Goal: Task Accomplishment & Management: Manage account settings

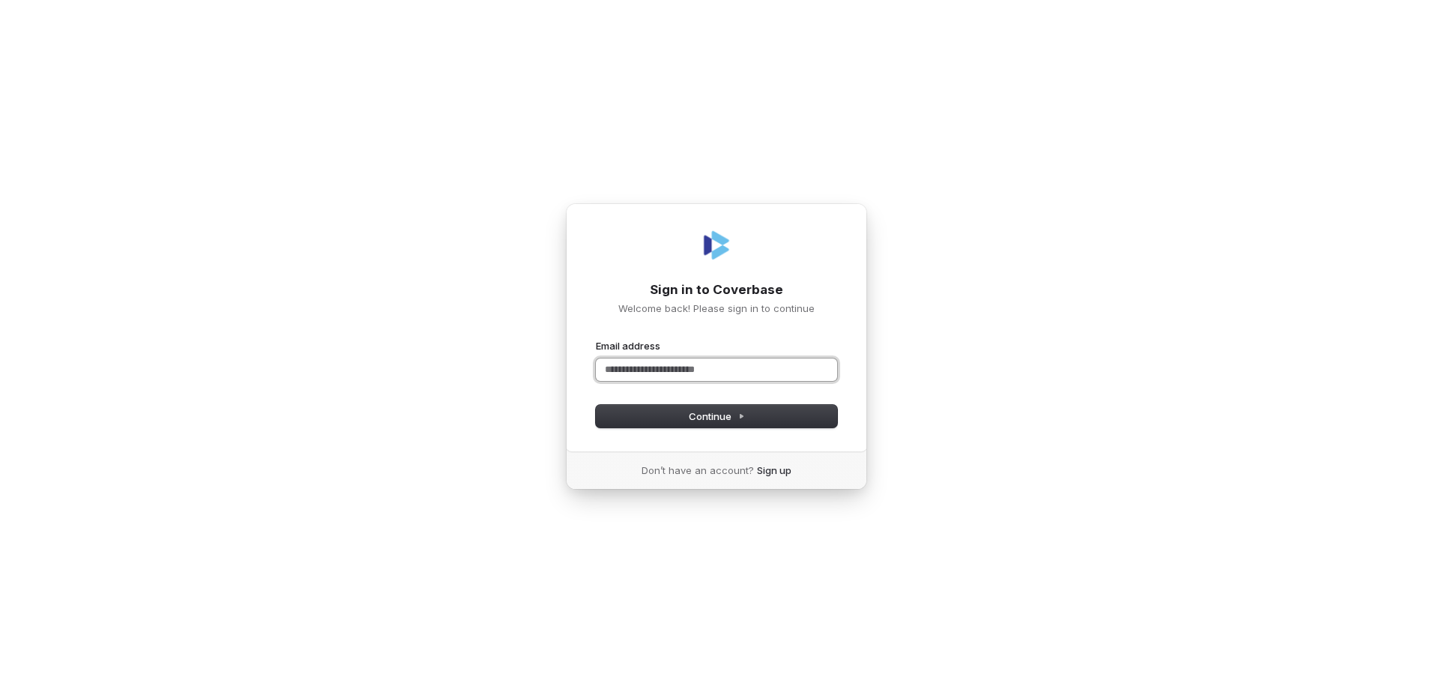
click at [679, 364] on input "Email address" at bounding box center [716, 369] width 241 height 22
click at [696, 420] on span "Continue" at bounding box center [717, 415] width 56 height 13
type input "**********"
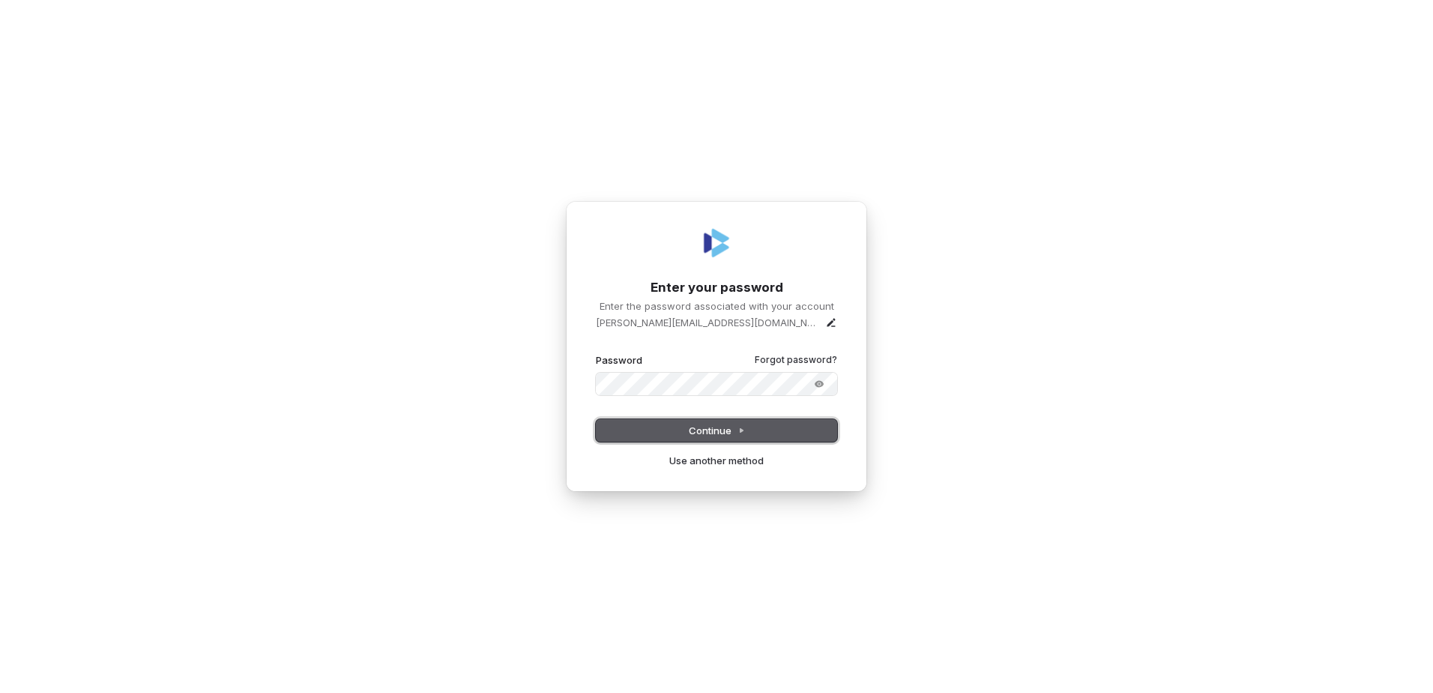
click at [735, 425] on span "Continue" at bounding box center [717, 430] width 56 height 13
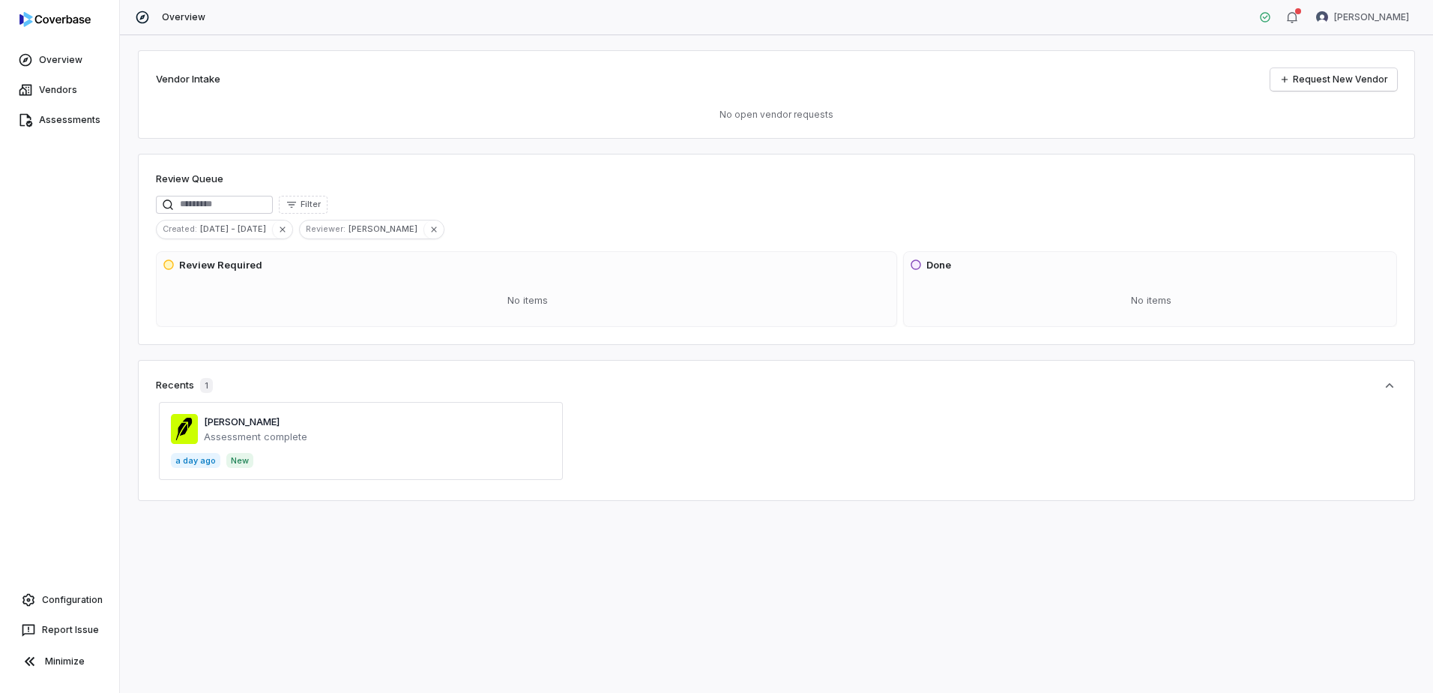
click at [244, 440] on span at bounding box center [361, 441] width 404 height 78
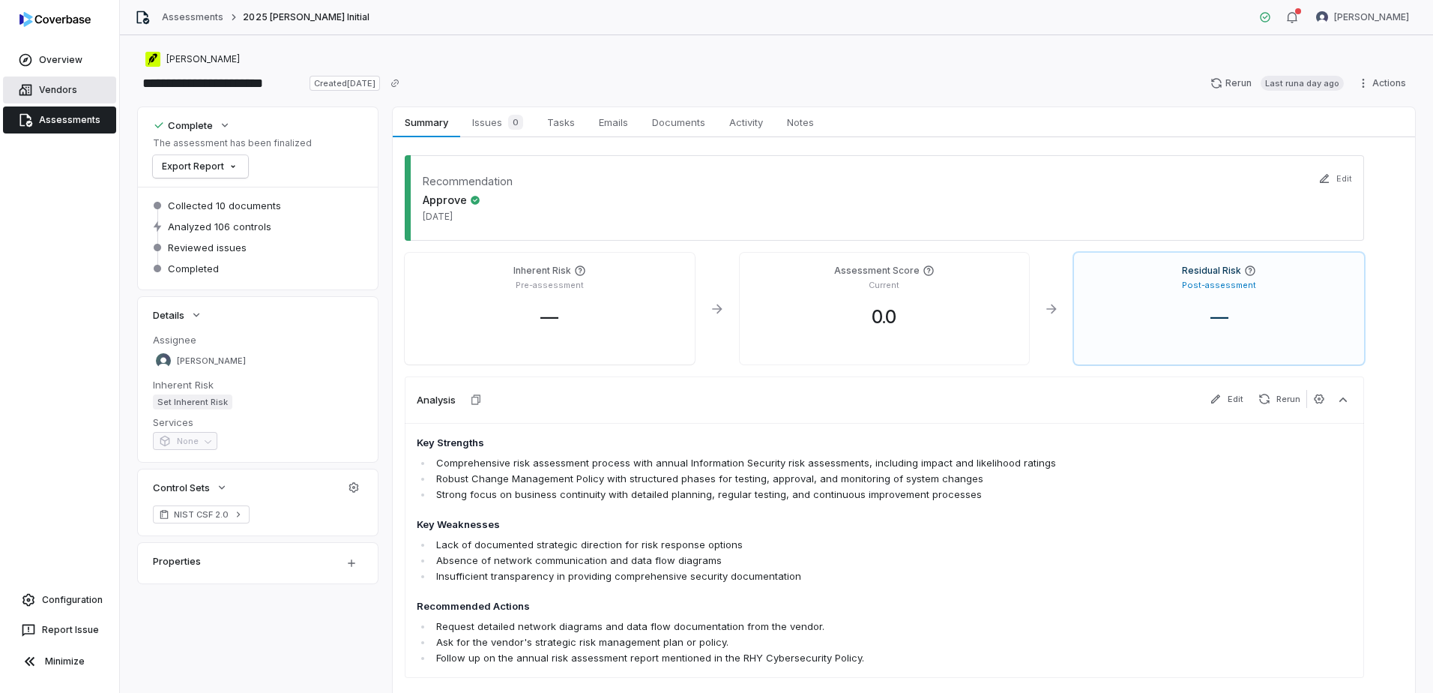
click at [50, 88] on link "Vendors" at bounding box center [59, 89] width 113 height 27
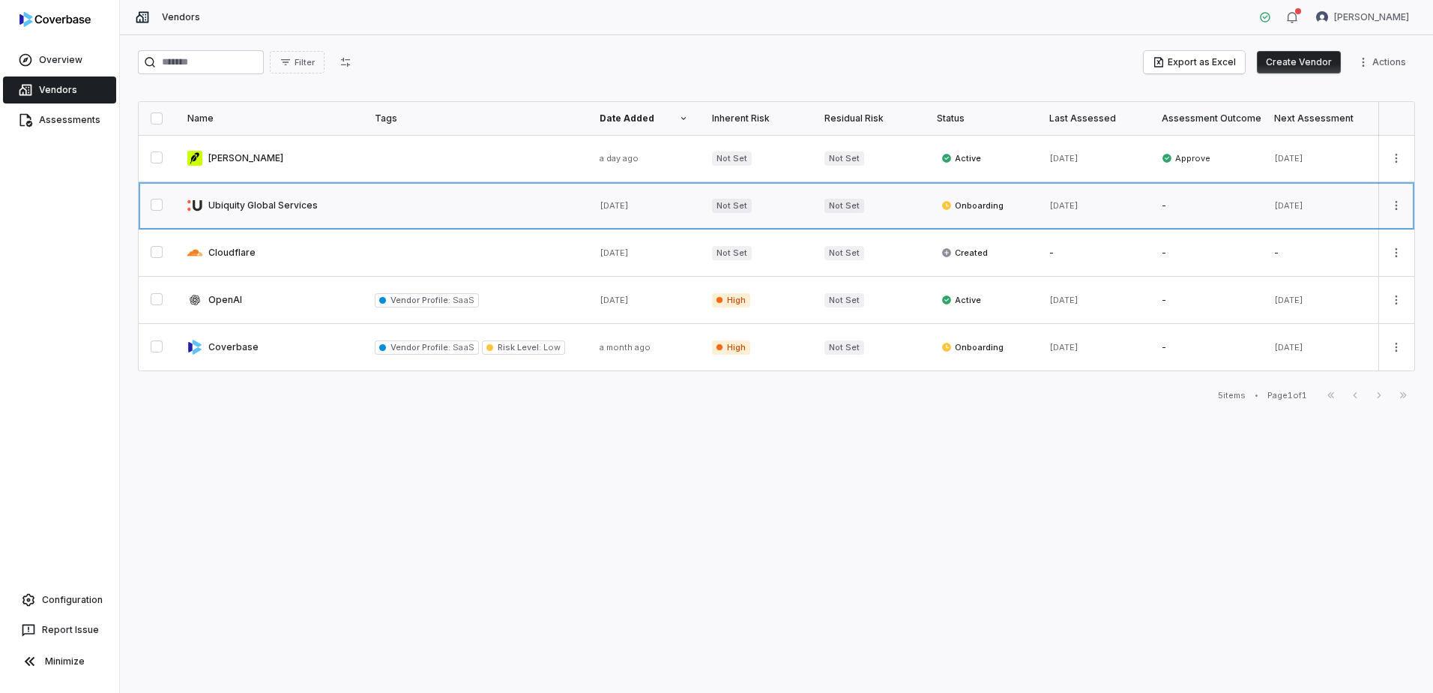
click at [247, 206] on link at bounding box center [268, 205] width 187 height 46
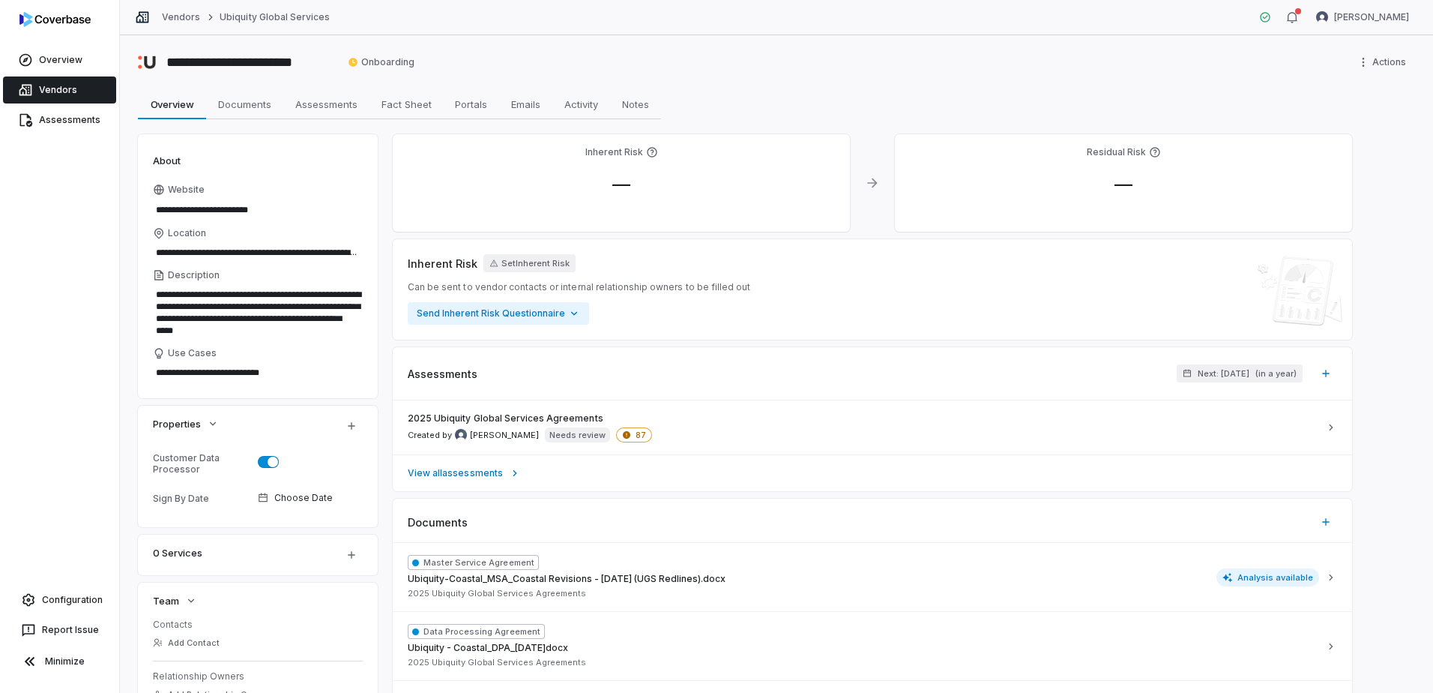
click at [41, 89] on link "Vendors" at bounding box center [59, 89] width 113 height 27
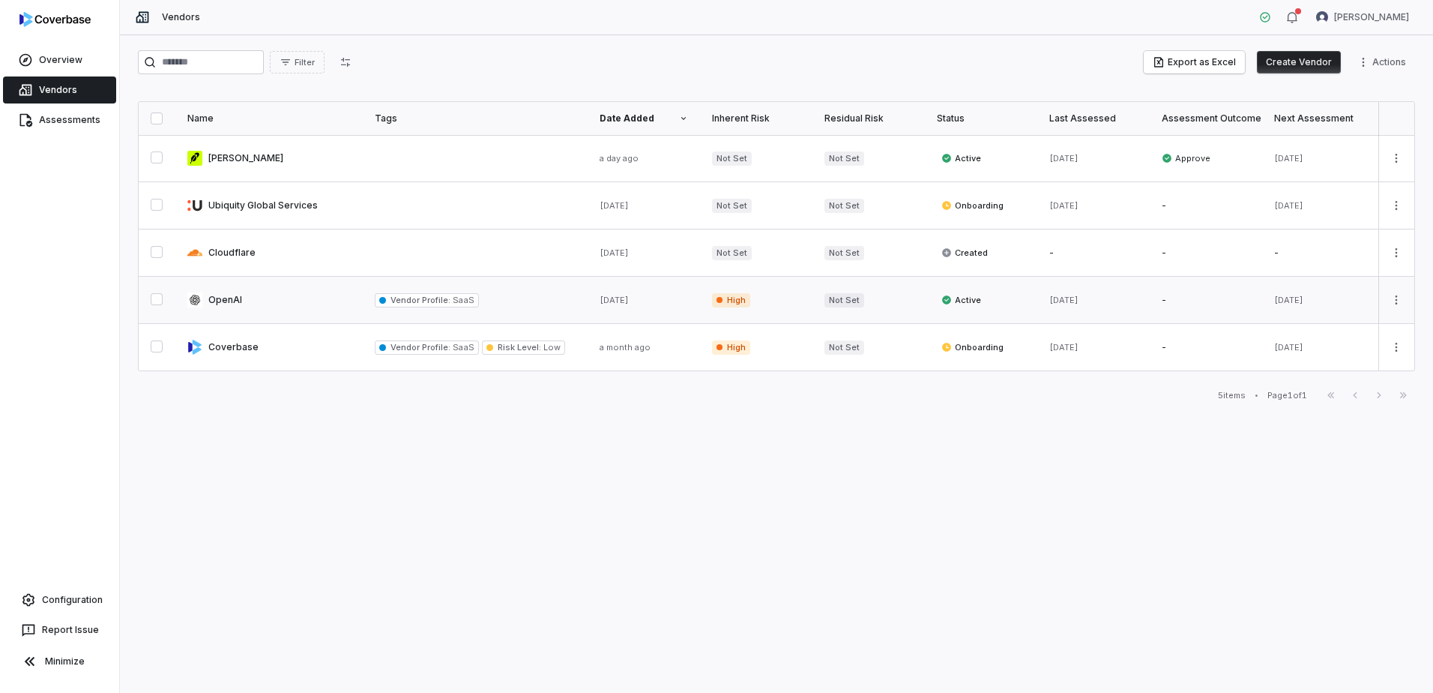
click at [221, 297] on link at bounding box center [268, 300] width 187 height 46
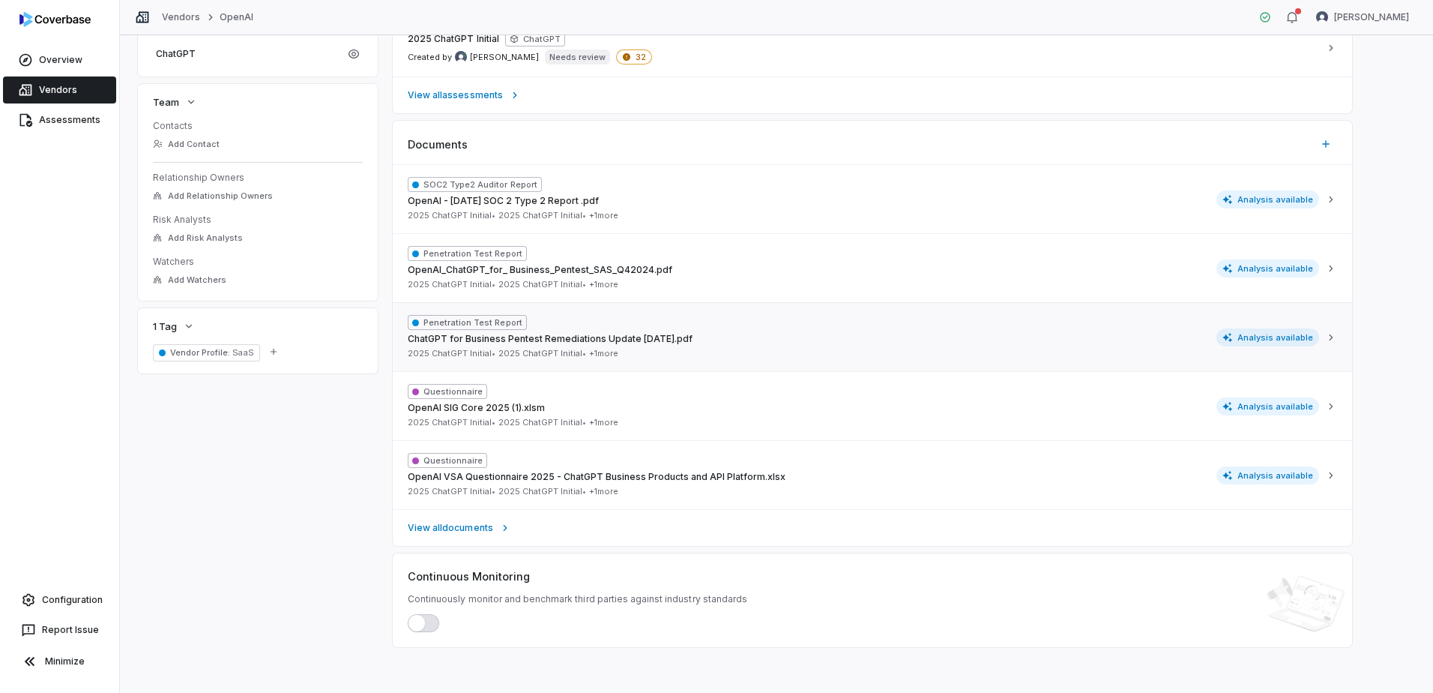
scroll to position [609, 0]
click at [454, 528] on span "View all documents" at bounding box center [450, 525] width 85 height 12
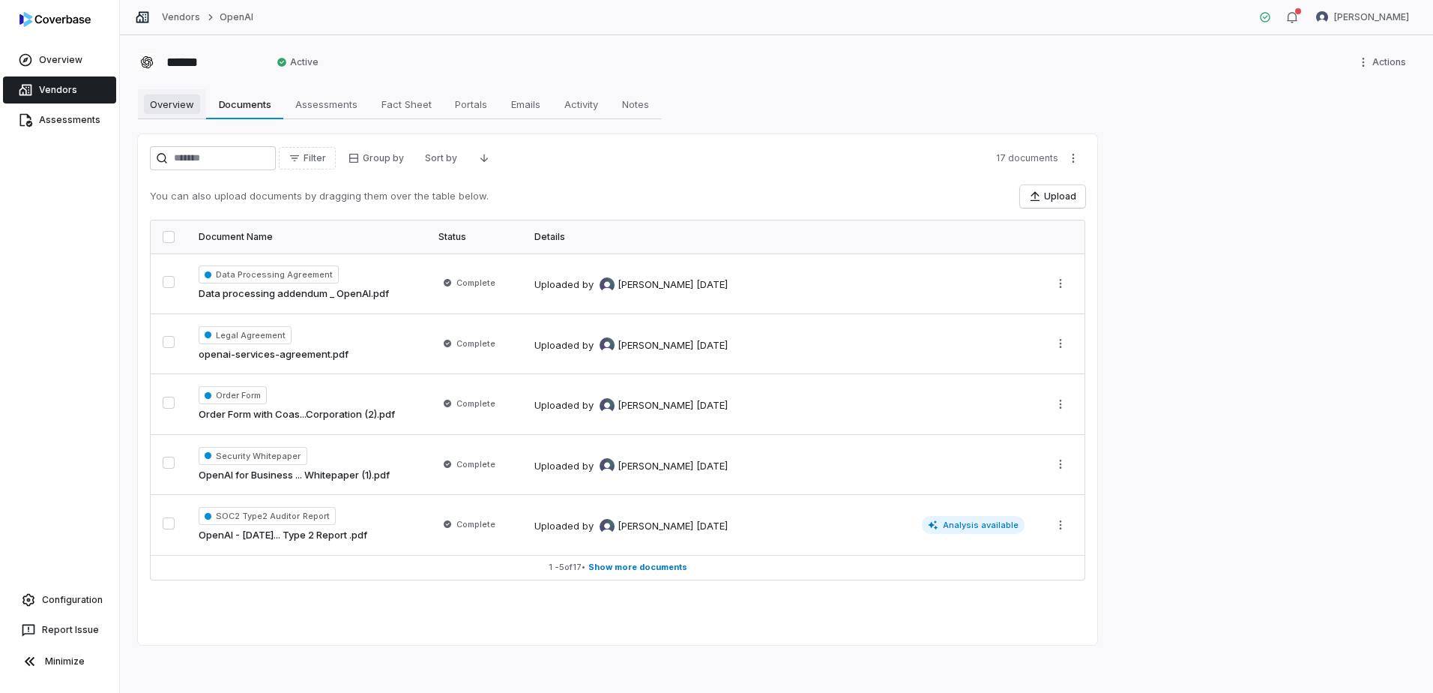
click at [161, 109] on span "Overview" at bounding box center [172, 103] width 56 height 19
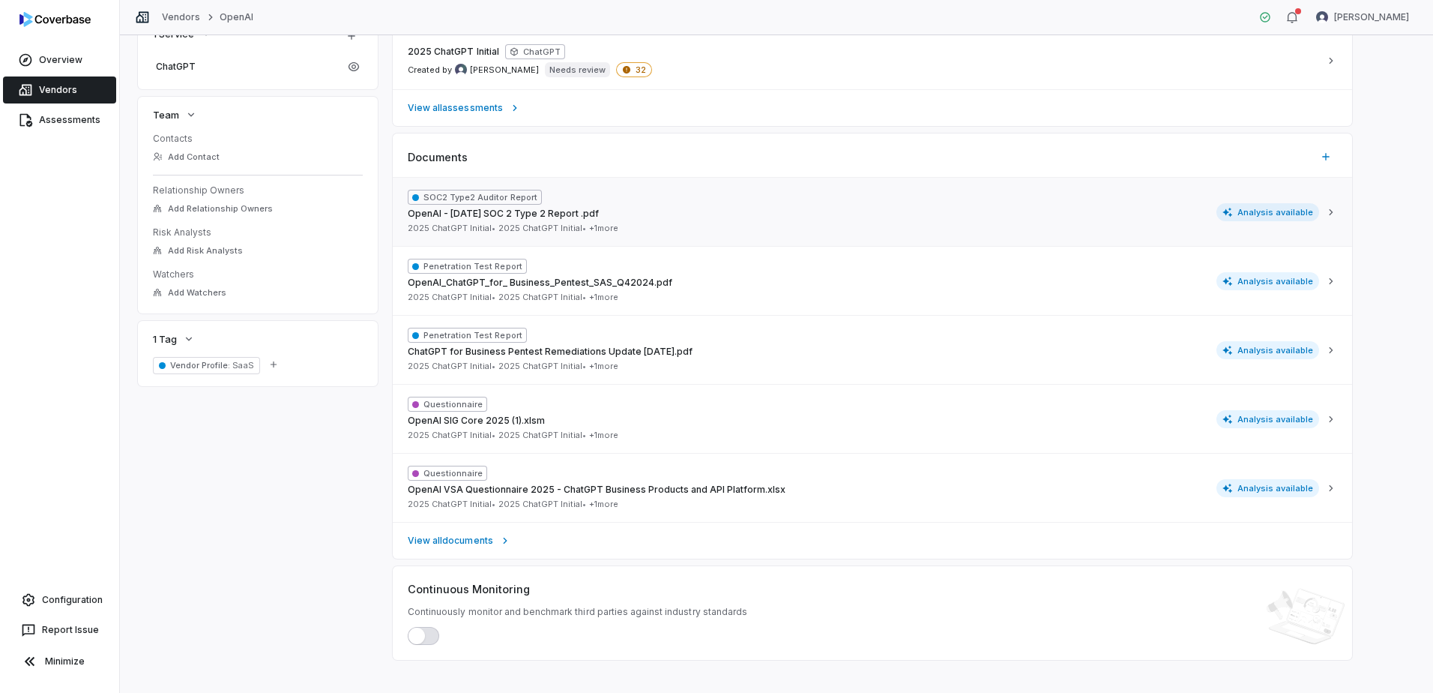
scroll to position [609, 0]
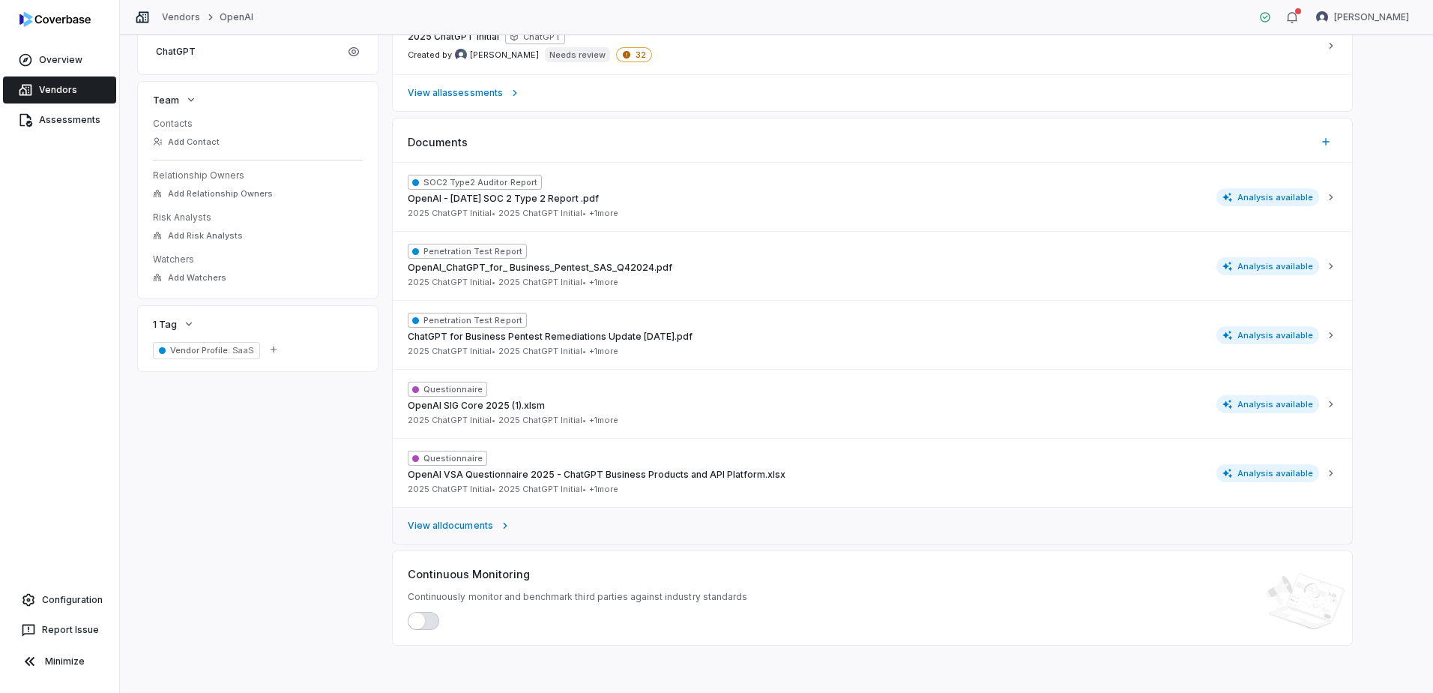
click at [460, 526] on span "View all documents" at bounding box center [450, 525] width 85 height 12
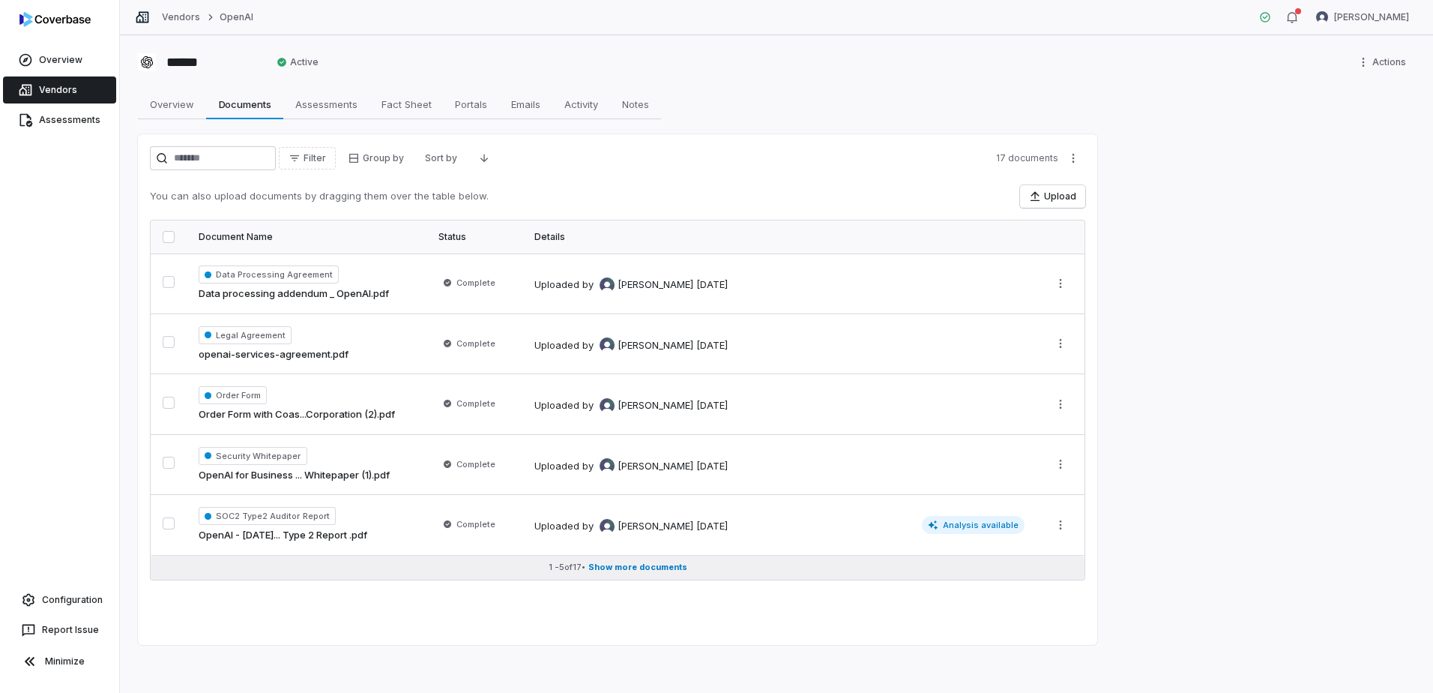
click at [620, 569] on span "Show more documents" at bounding box center [637, 566] width 99 height 11
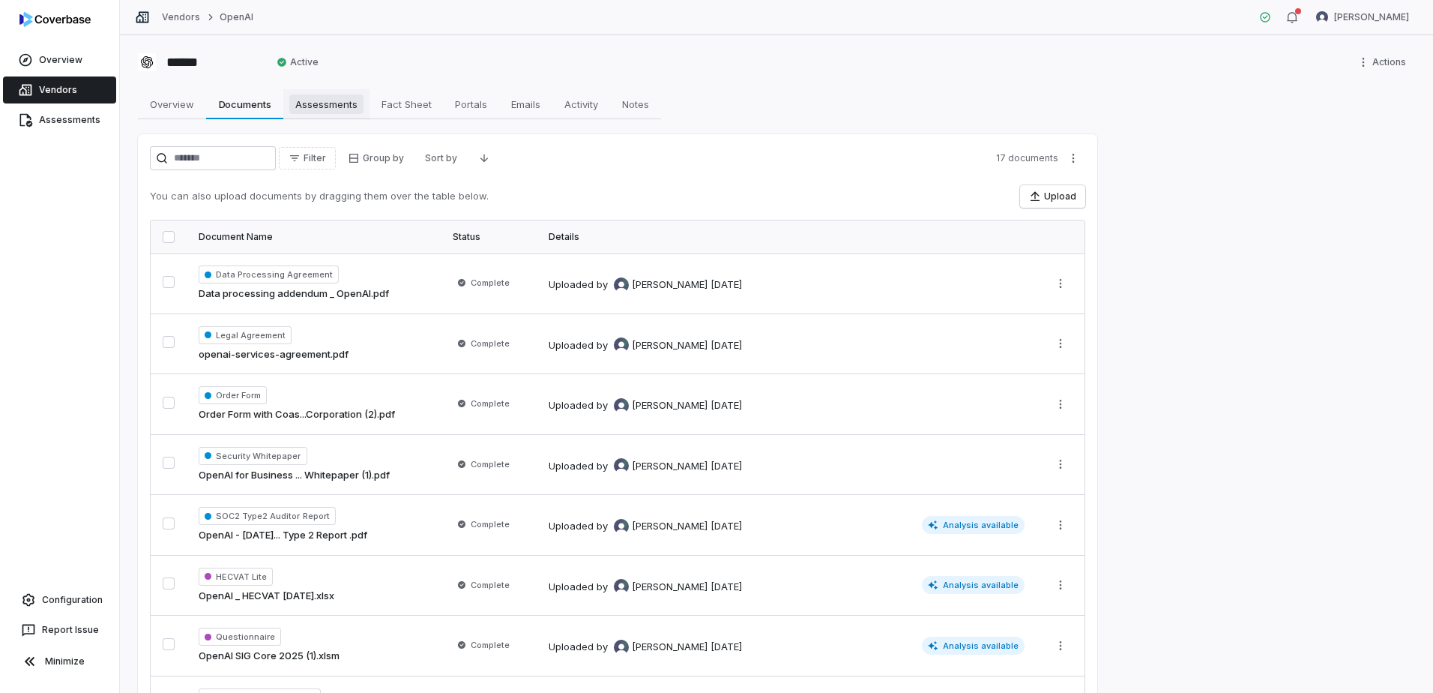
click at [330, 105] on span "Assessments" at bounding box center [326, 103] width 74 height 19
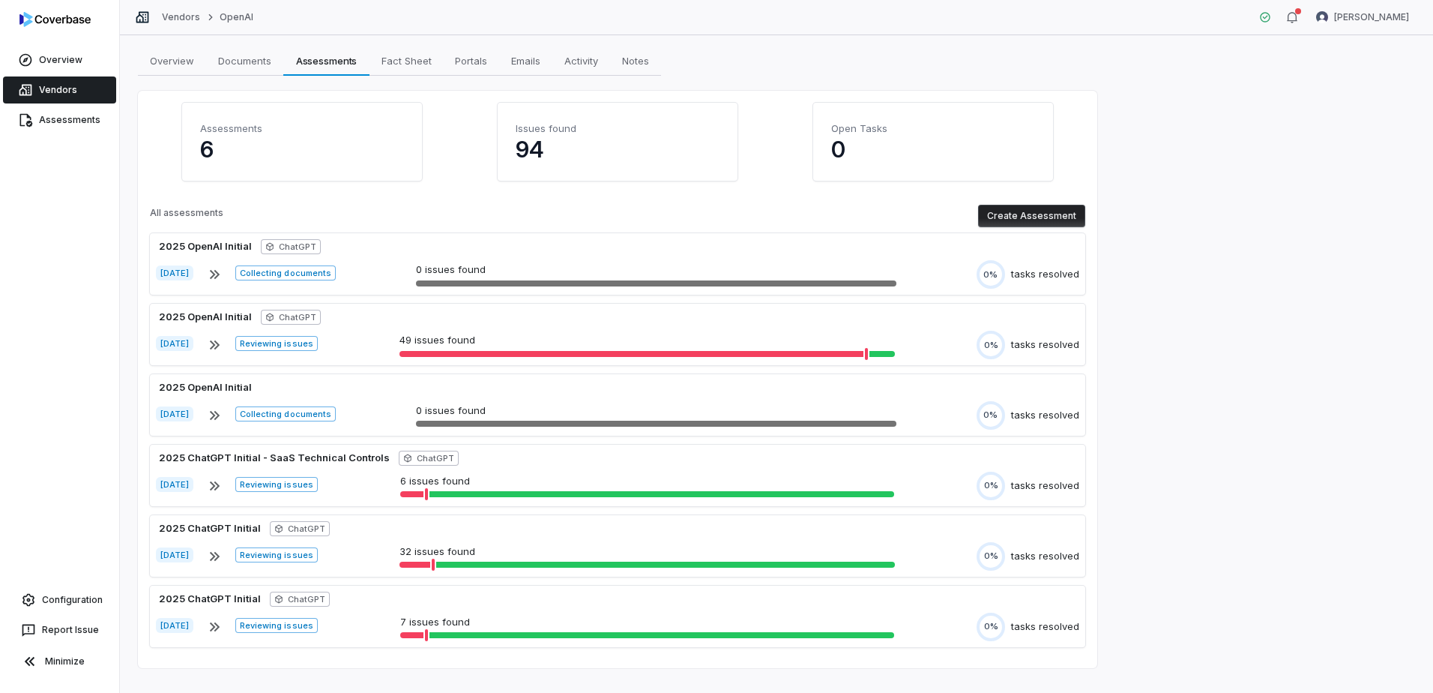
scroll to position [67, 0]
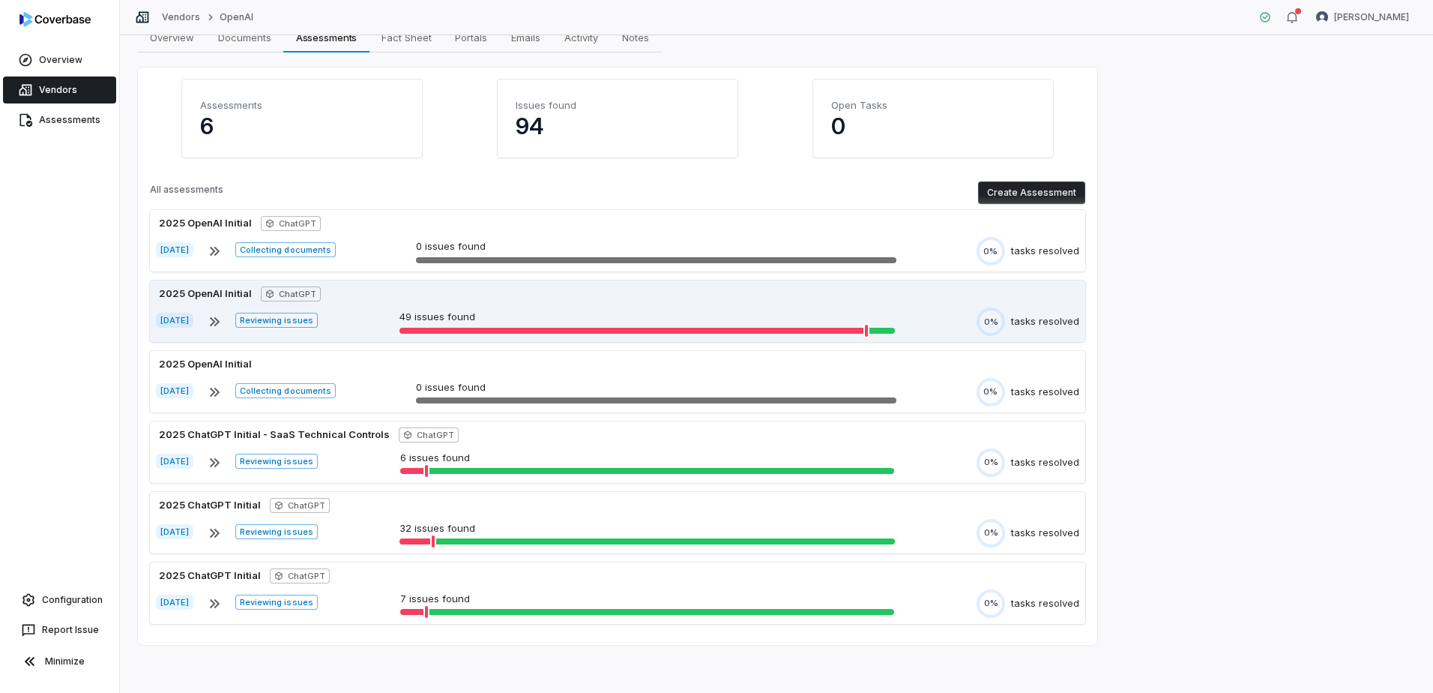
click at [490, 328] on div at bounding box center [633, 331] width 467 height 6
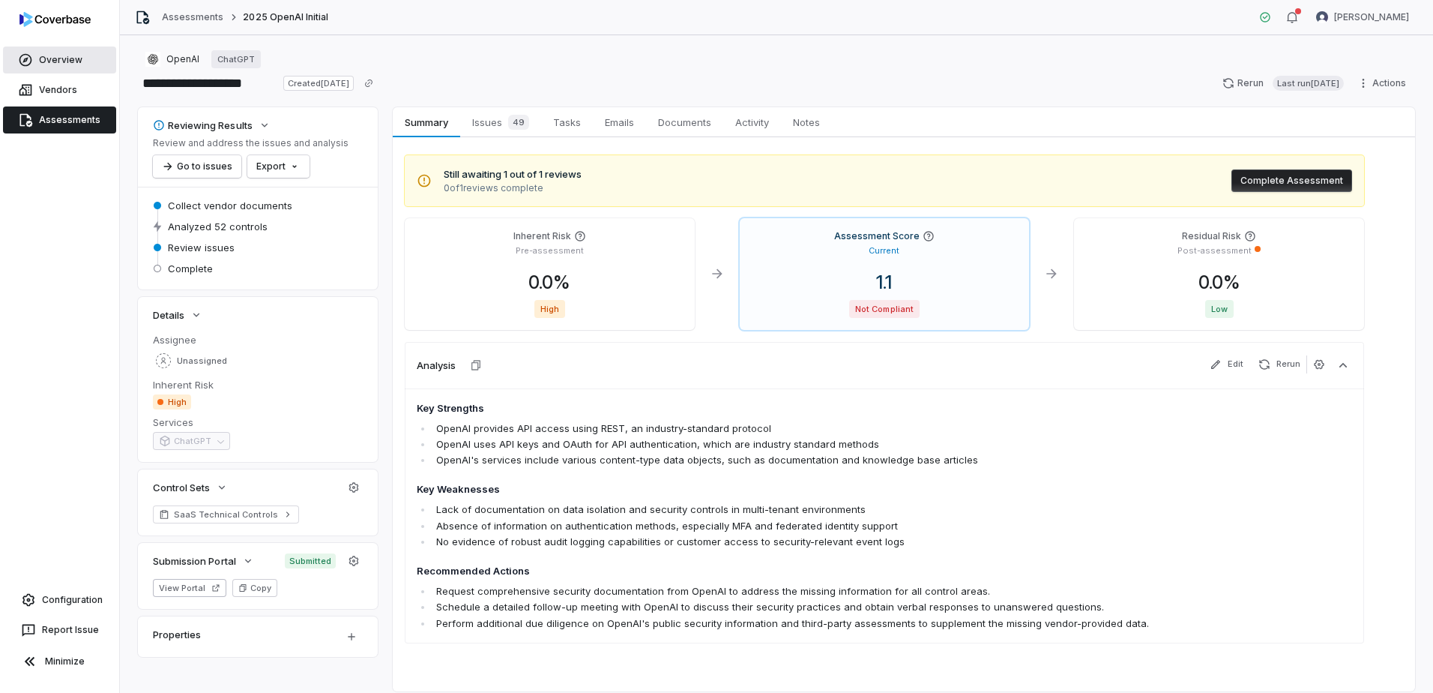
click at [63, 61] on link "Overview" at bounding box center [59, 59] width 113 height 27
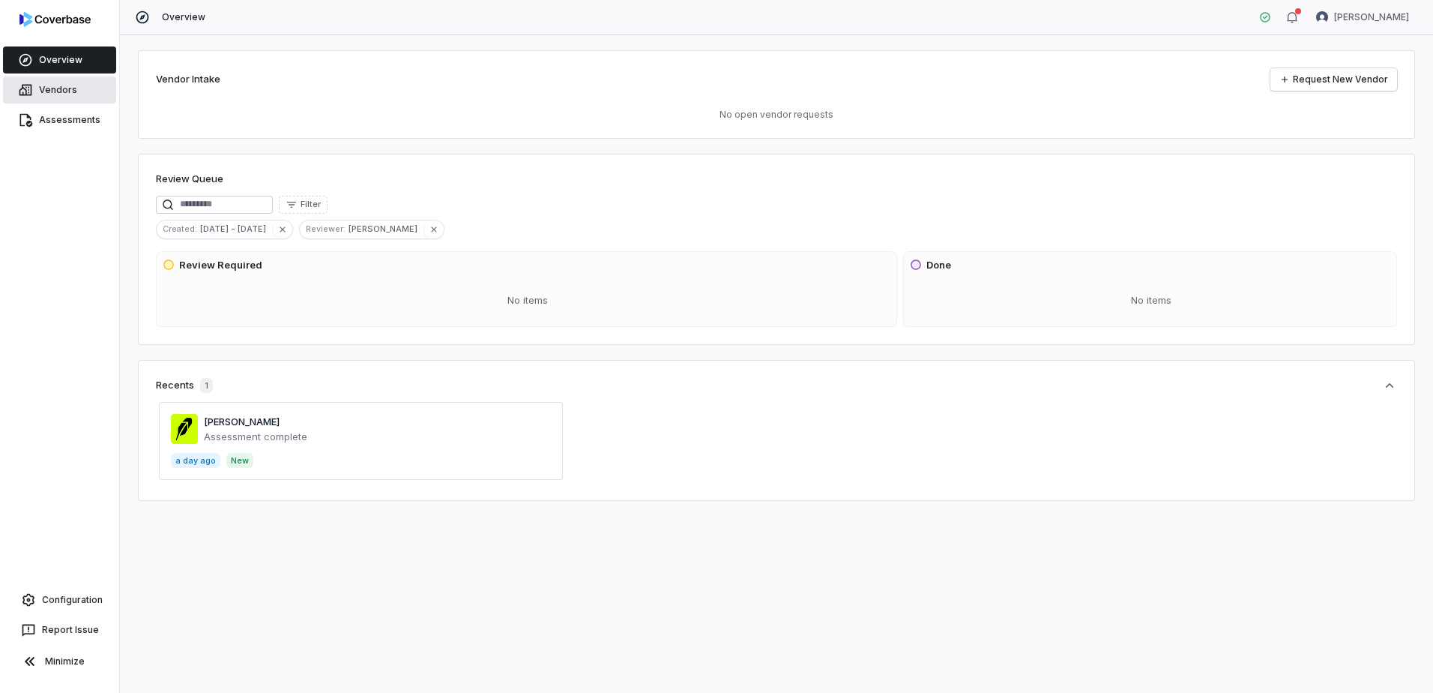
click at [52, 92] on link "Vendors" at bounding box center [59, 89] width 113 height 27
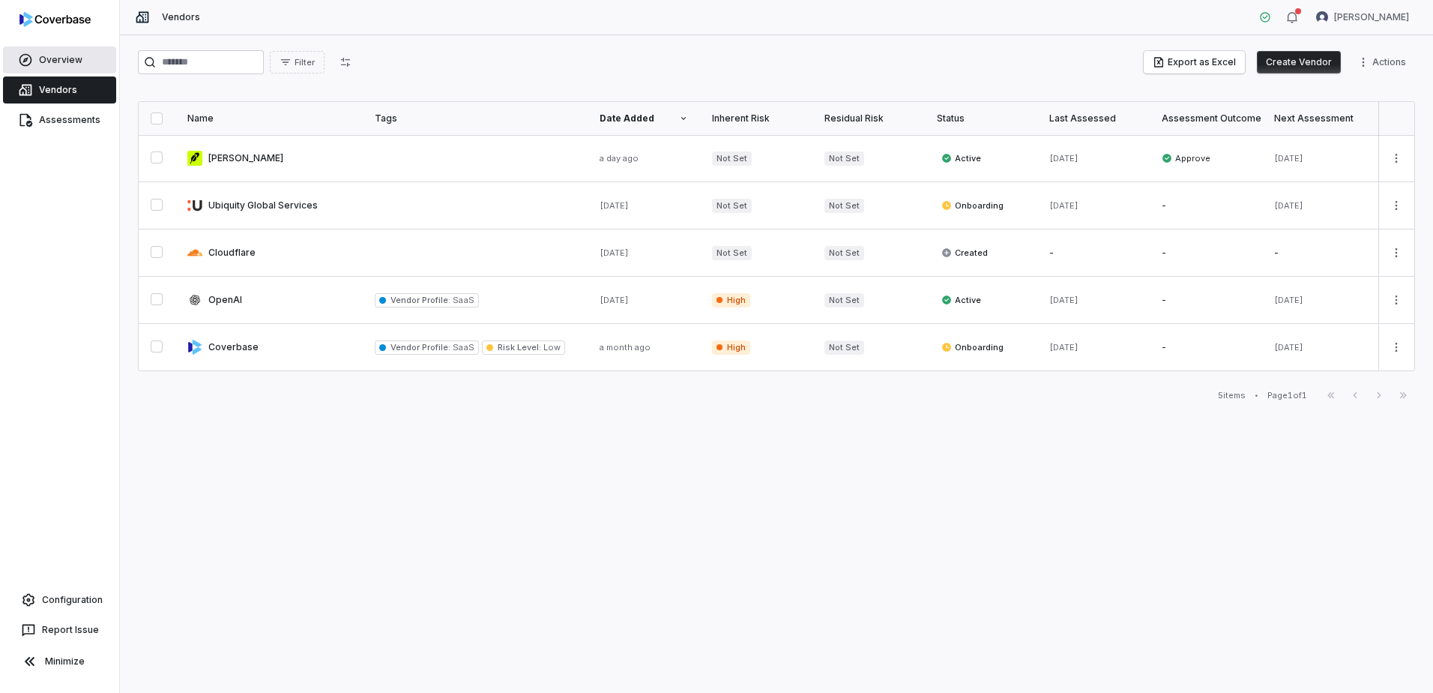
click at [37, 64] on link "Overview" at bounding box center [59, 59] width 113 height 27
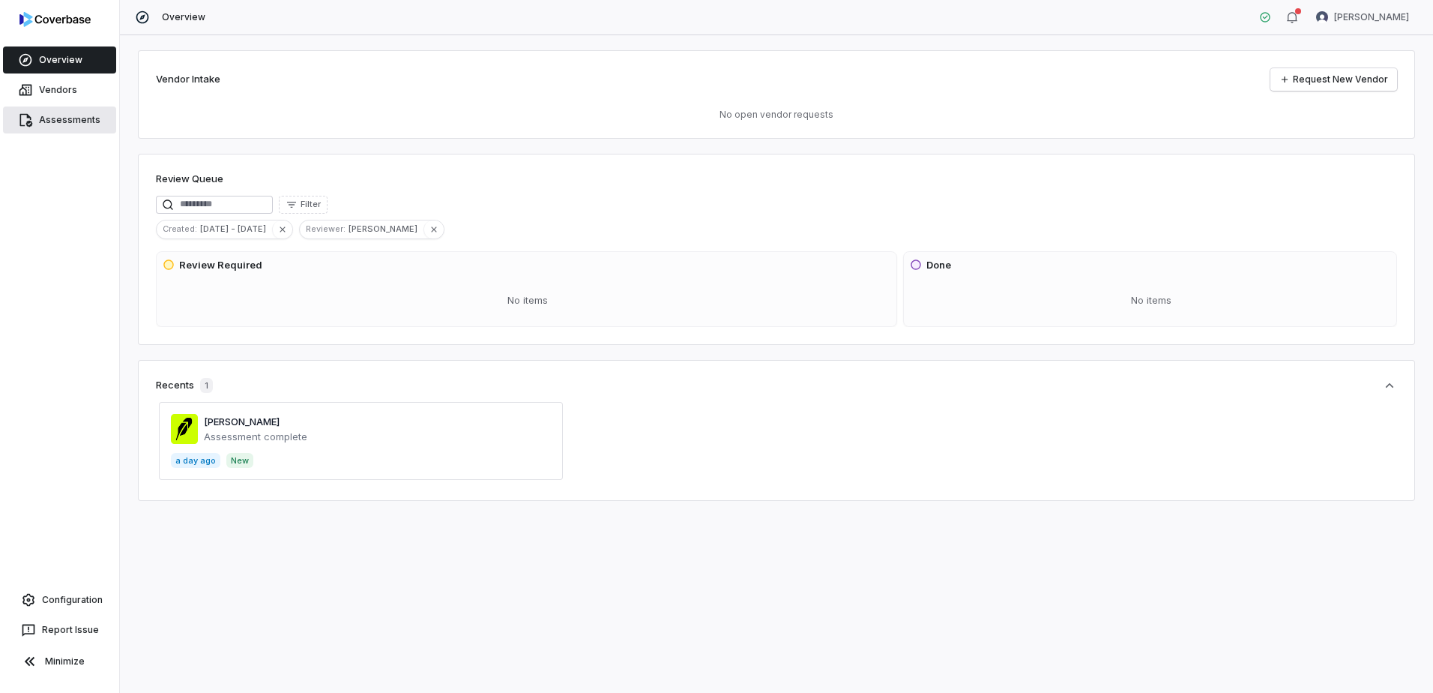
click at [52, 117] on link "Assessments" at bounding box center [59, 119] width 113 height 27
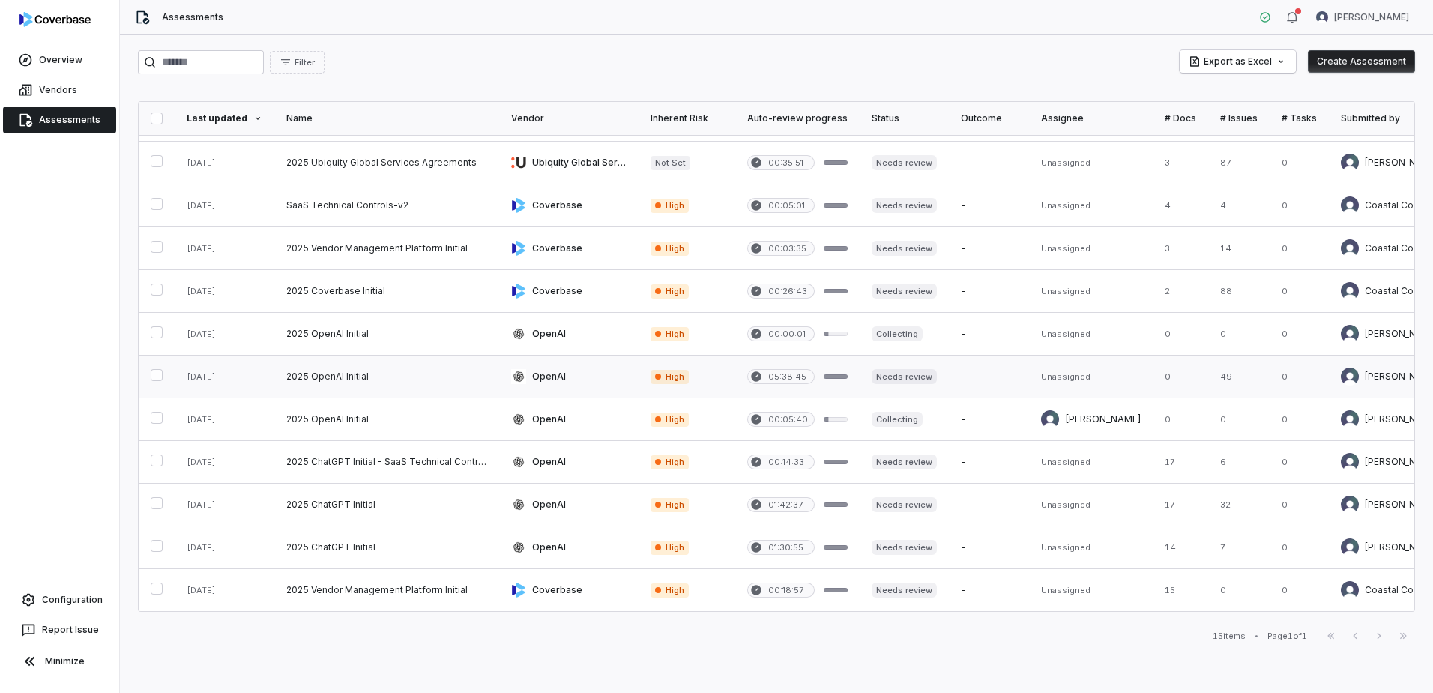
scroll to position [172, 0]
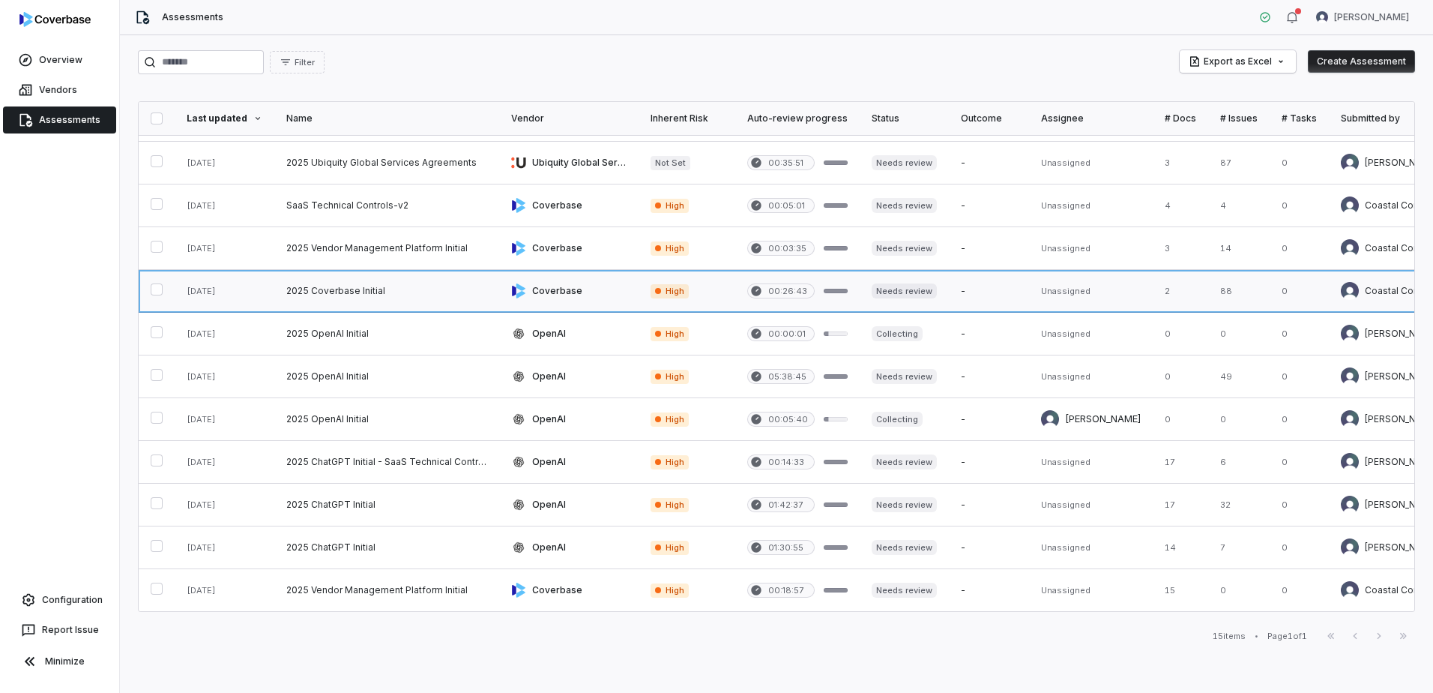
click at [327, 283] on link at bounding box center [386, 291] width 225 height 42
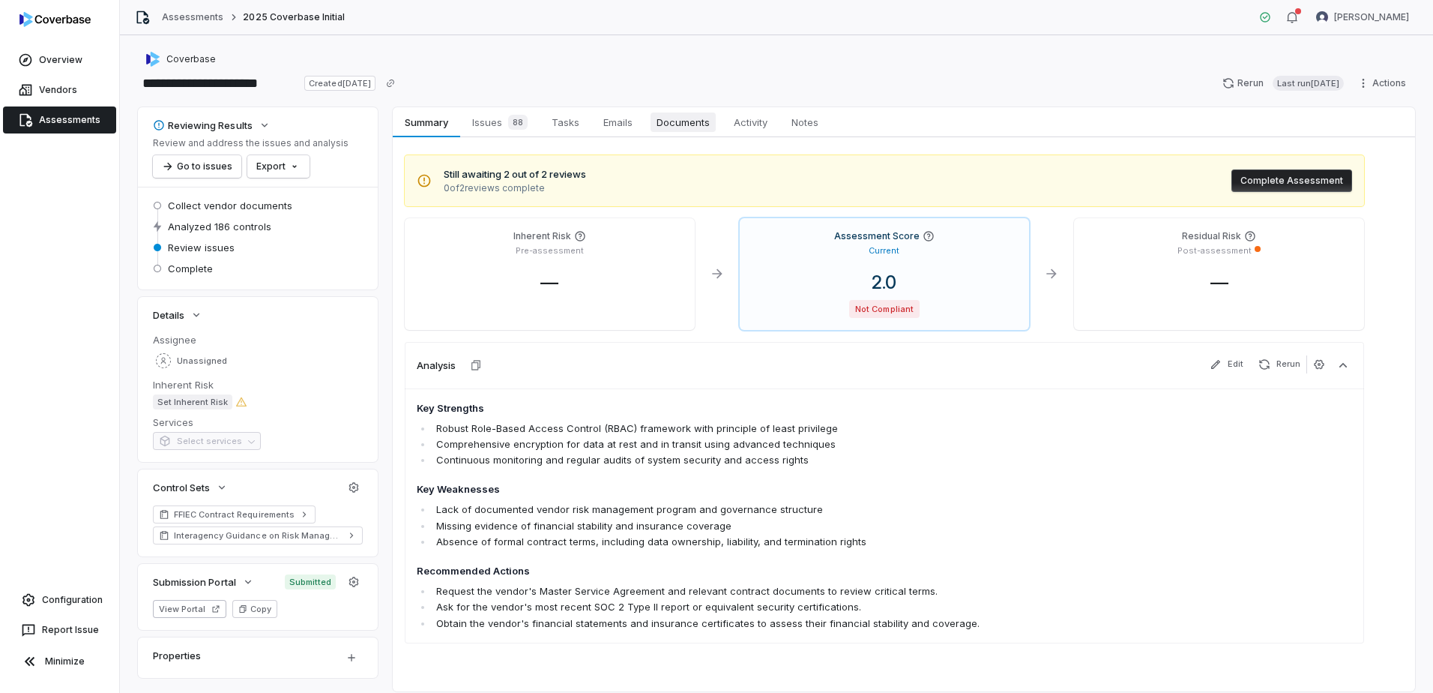
click at [686, 122] on span "Documents" at bounding box center [683, 121] width 65 height 19
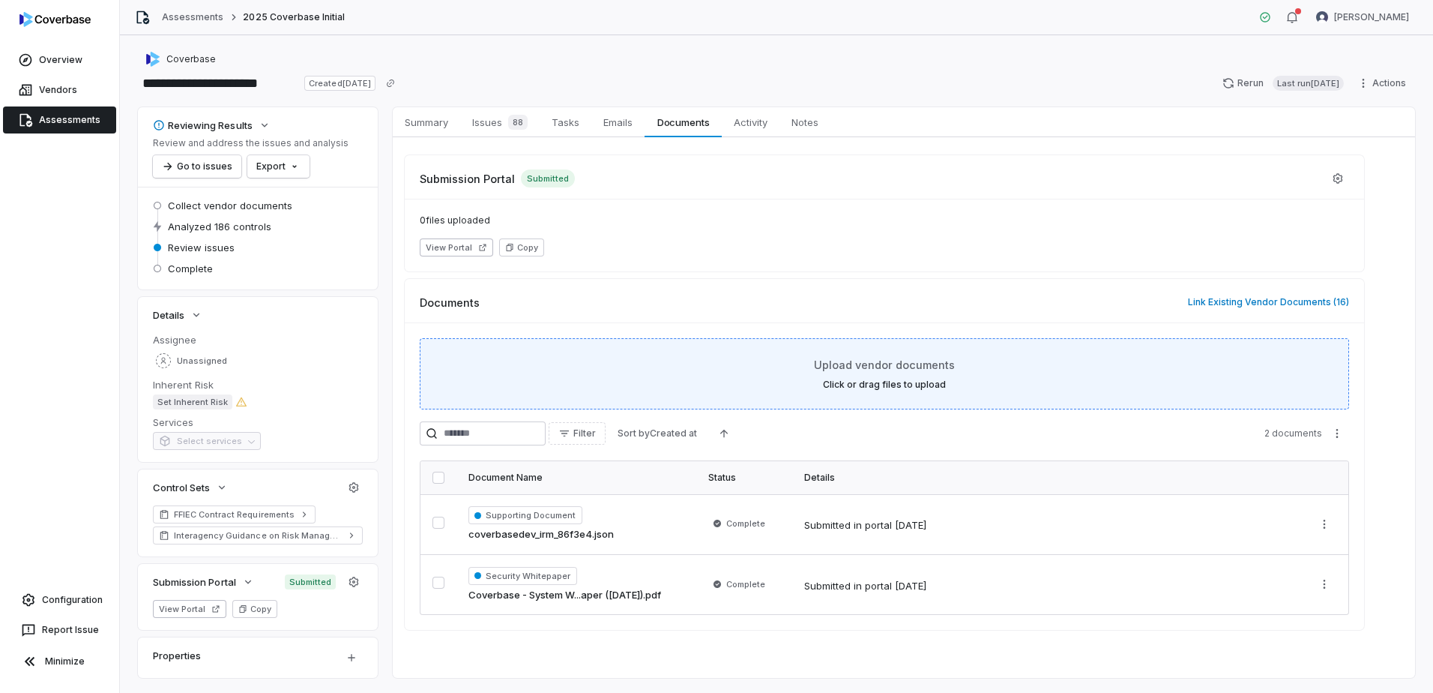
scroll to position [33, 0]
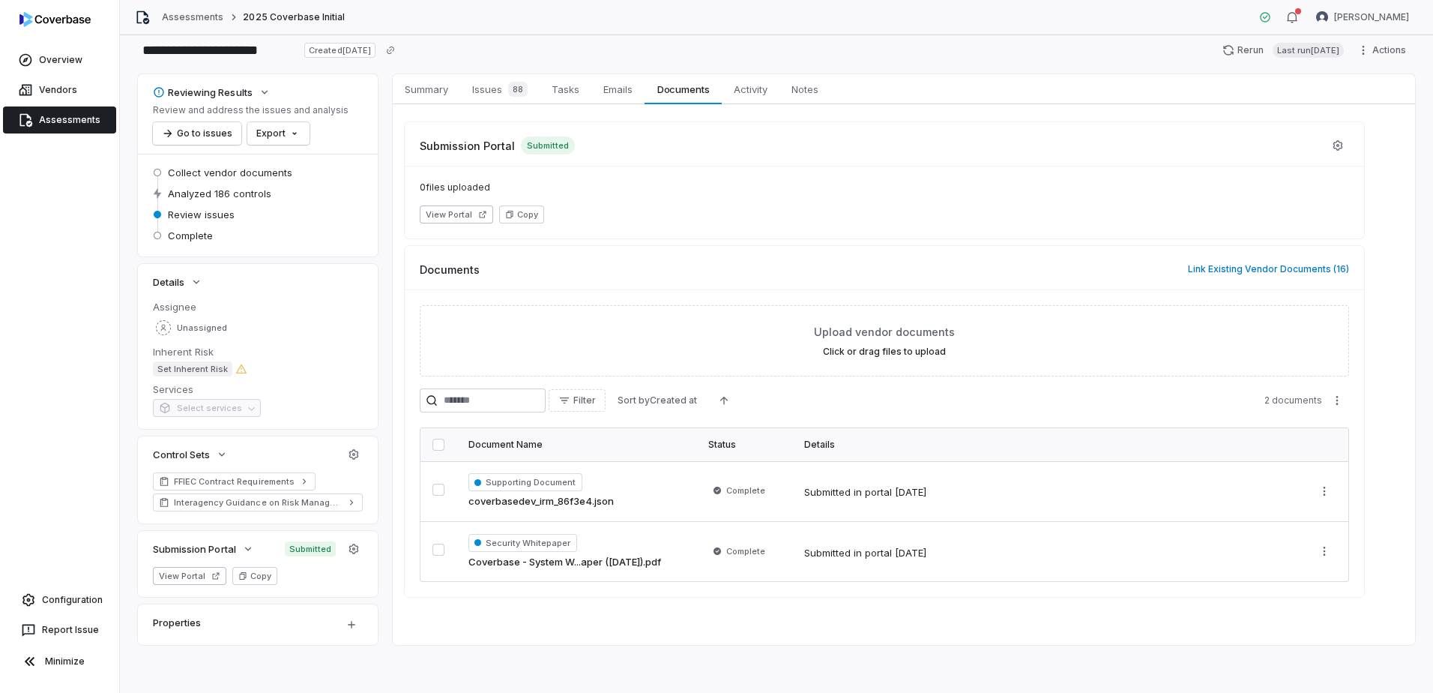
click at [507, 501] on link "coverbasedev_irm_86f3e4.json" at bounding box center [541, 501] width 145 height 15
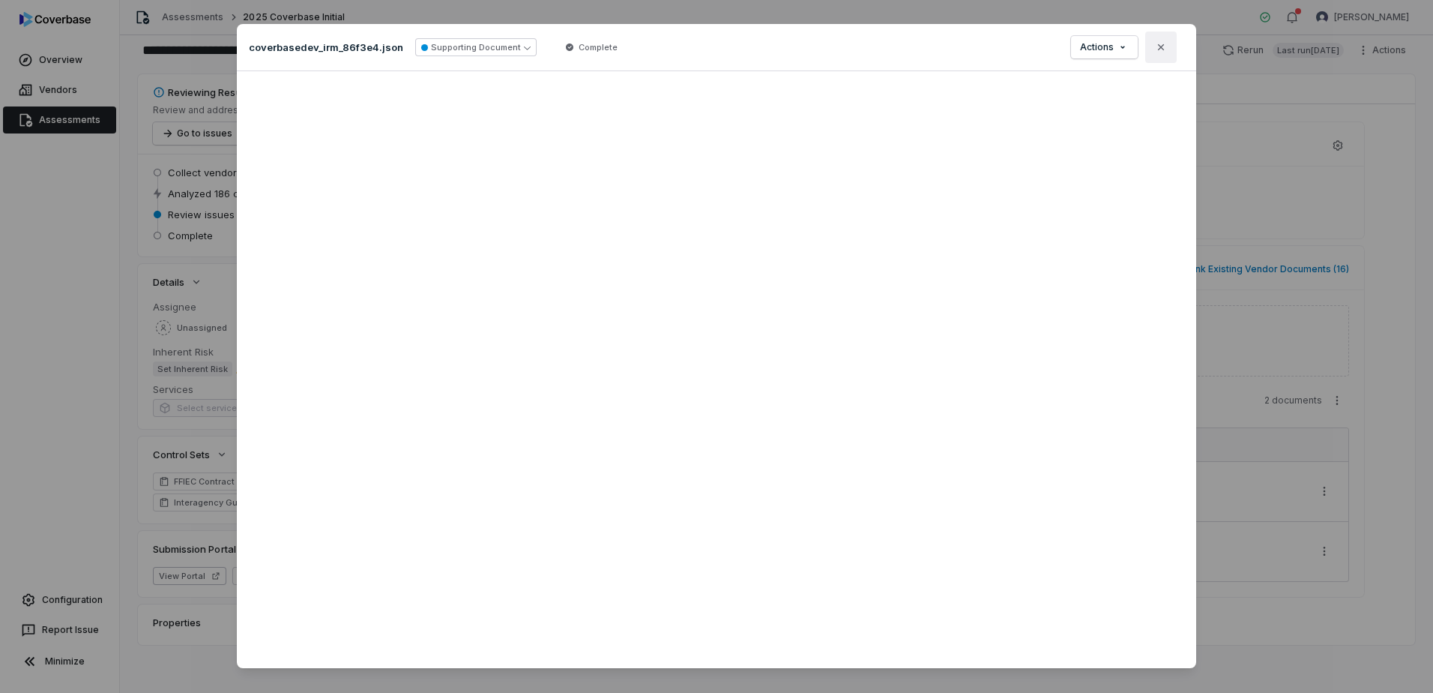
click at [1158, 51] on icon "button" at bounding box center [1161, 47] width 12 height 12
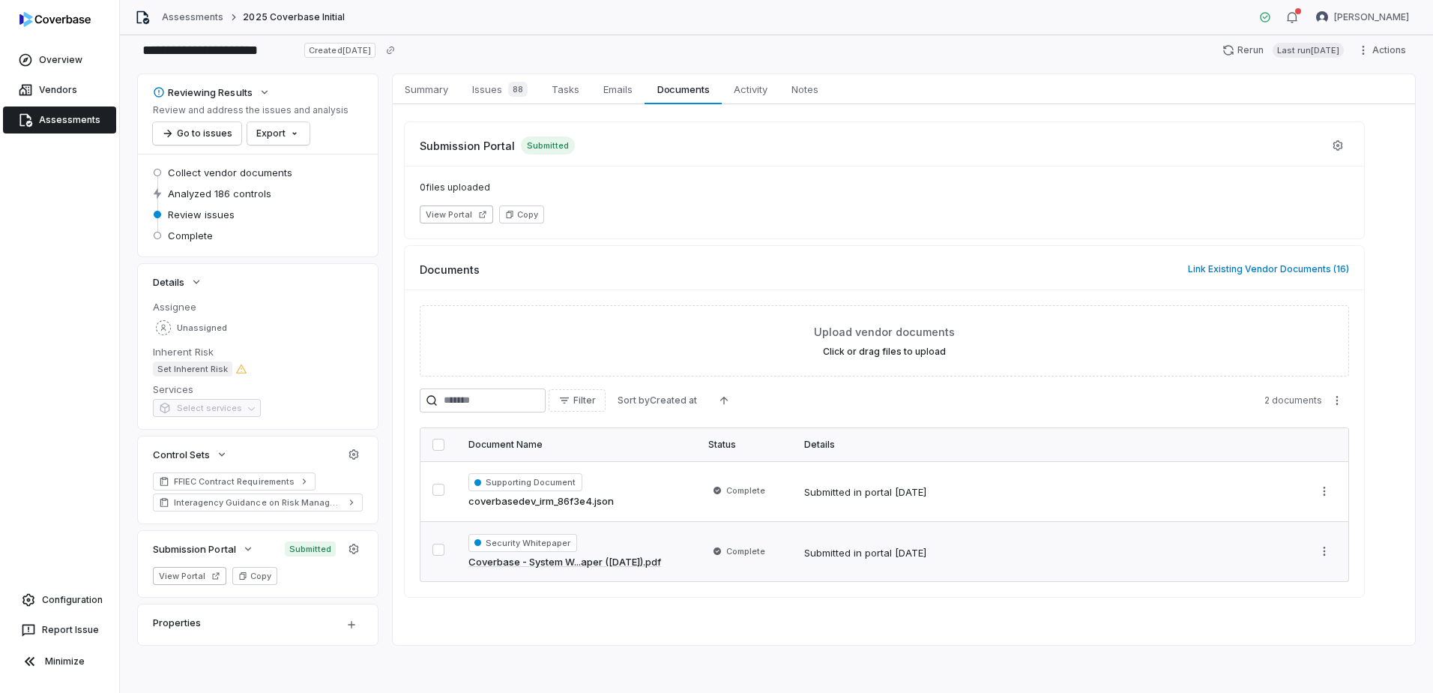
click at [527, 563] on link "Coverbase - System W...aper ([DATE]).pdf" at bounding box center [565, 562] width 193 height 15
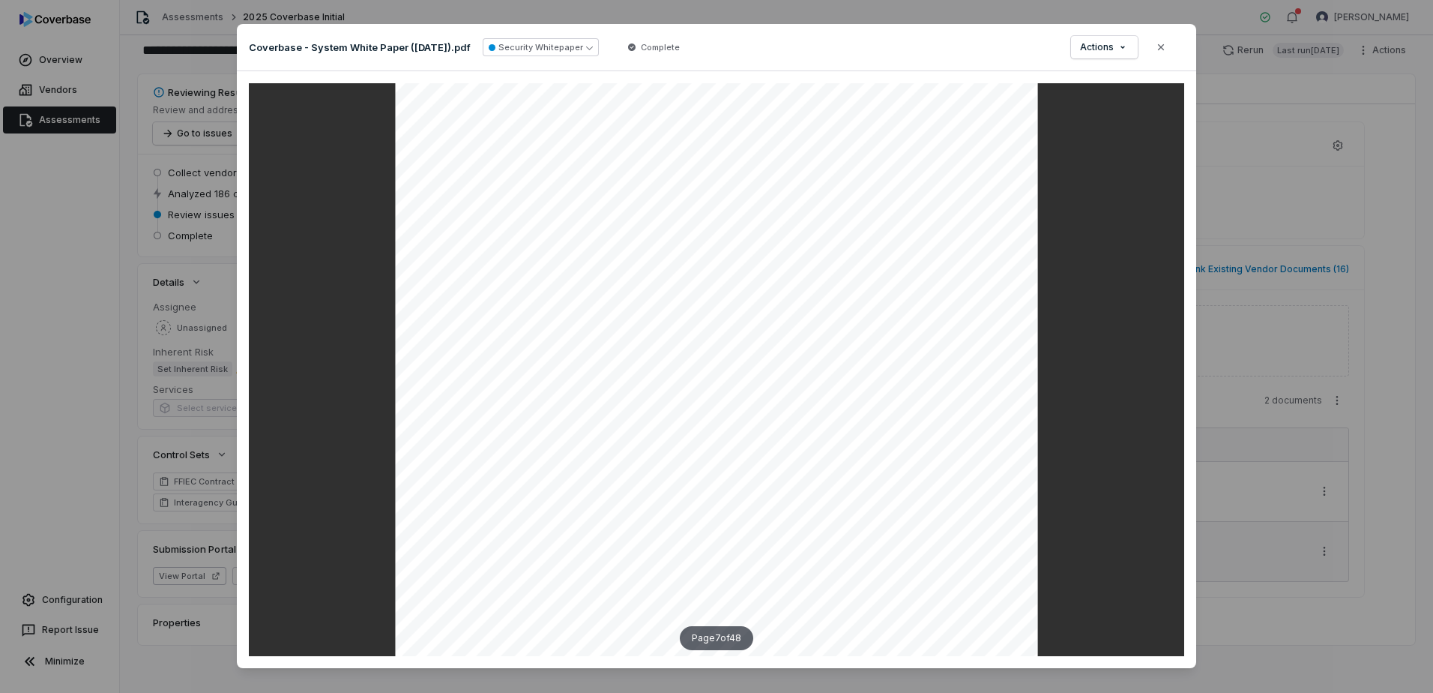
scroll to position [5172, 0]
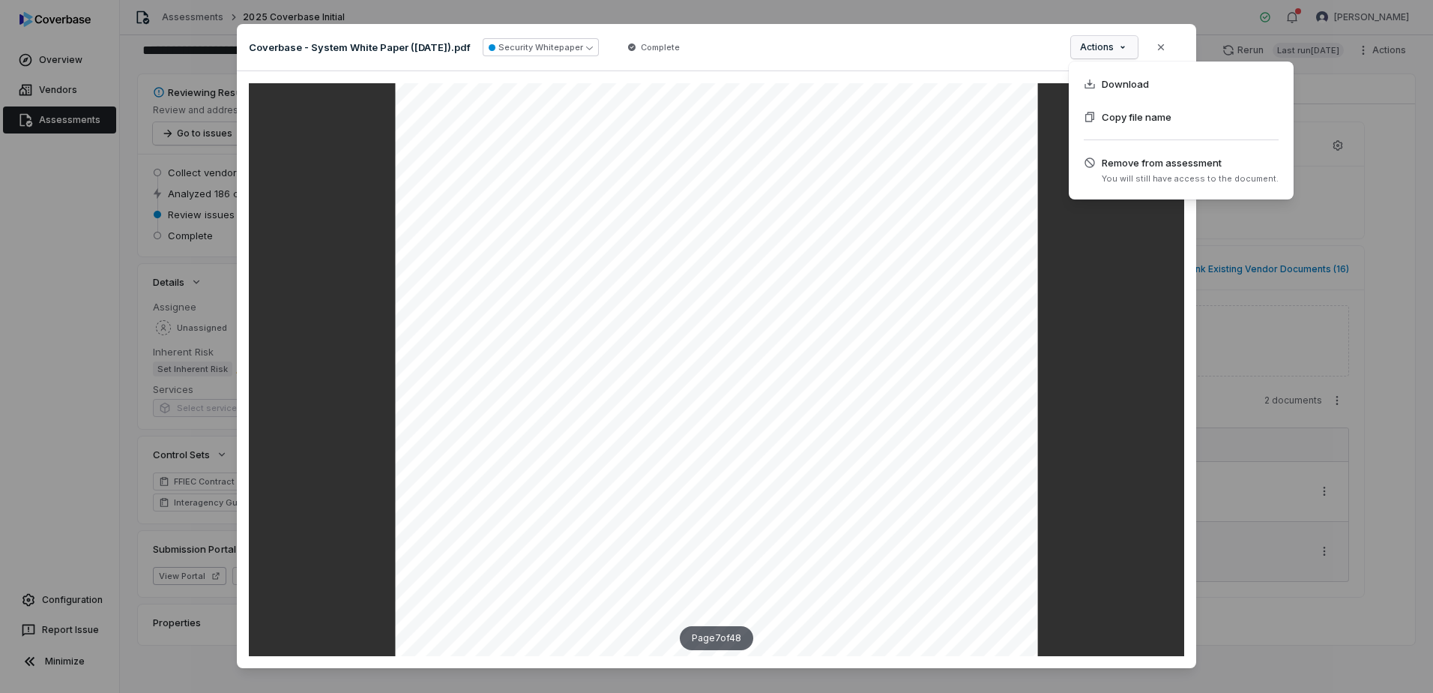
click at [1115, 50] on div "Document Preview Coverbase - System White Paper ([DATE]).pdf Security Whitepape…" at bounding box center [716, 354] width 1433 height 709
click at [1106, 88] on span "Download" at bounding box center [1125, 83] width 47 height 15
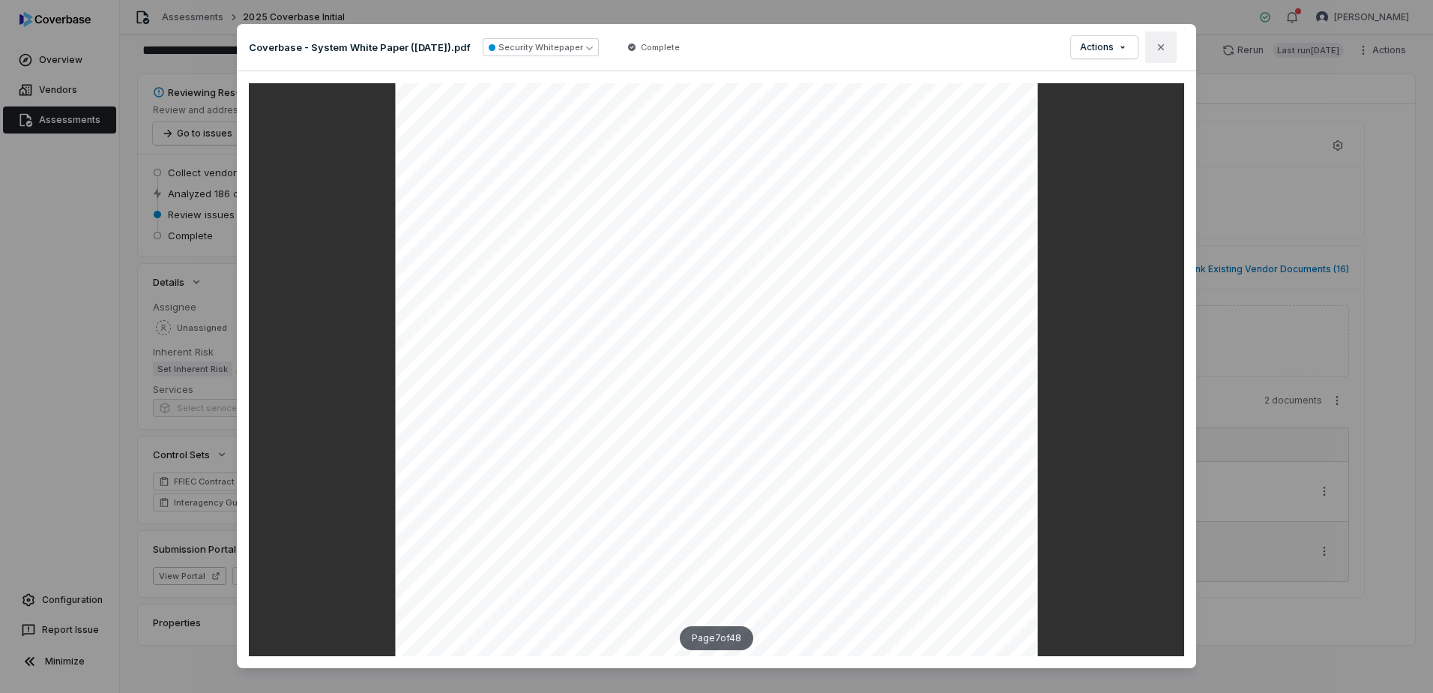
click at [1163, 51] on icon "button" at bounding box center [1161, 47] width 12 height 12
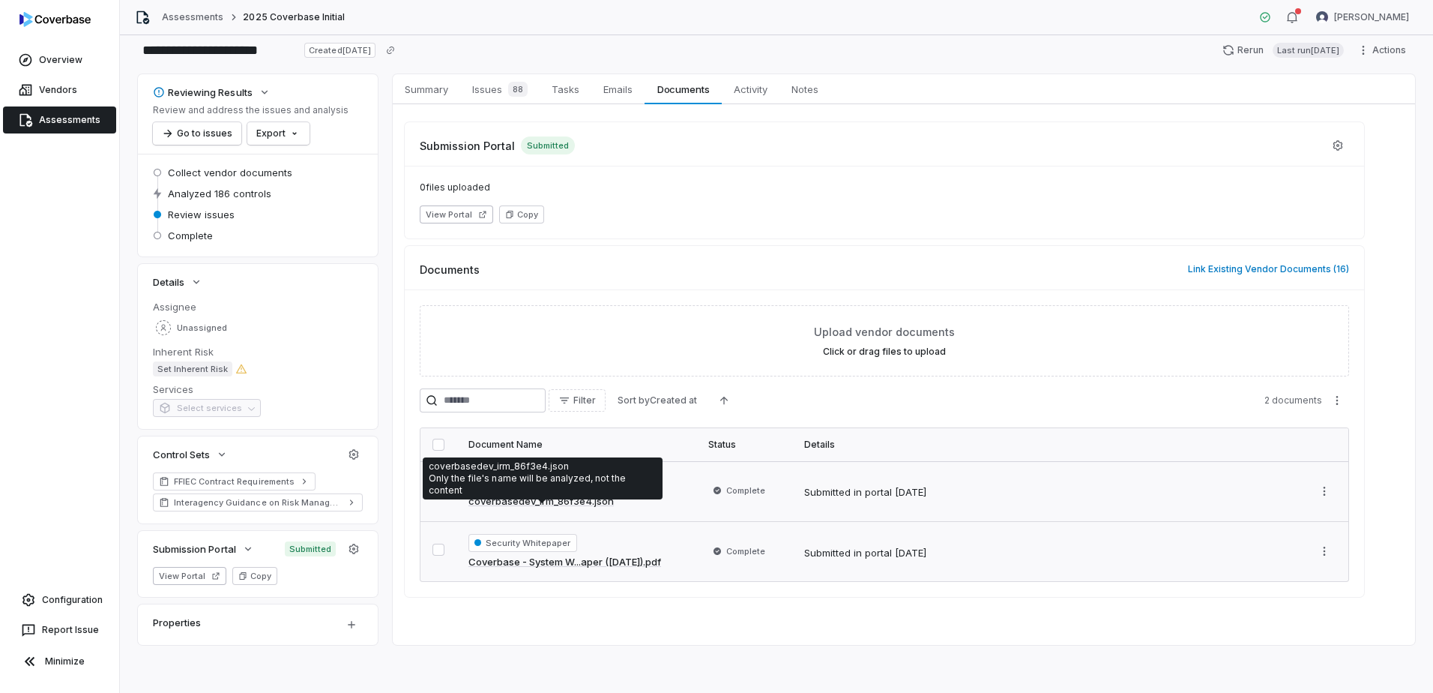
click at [499, 497] on link "coverbasedev_irm_86f3e4.json" at bounding box center [541, 501] width 145 height 15
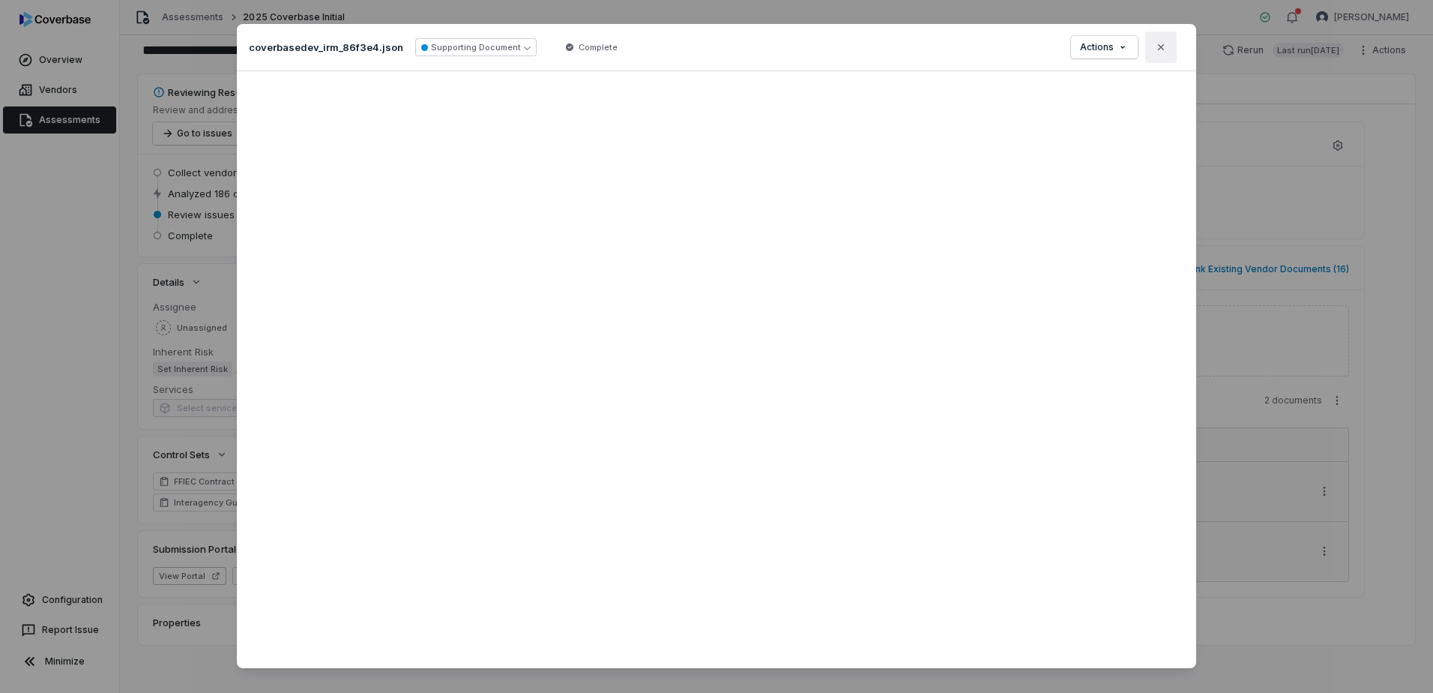
click at [1158, 47] on icon "button" at bounding box center [1161, 47] width 6 height 6
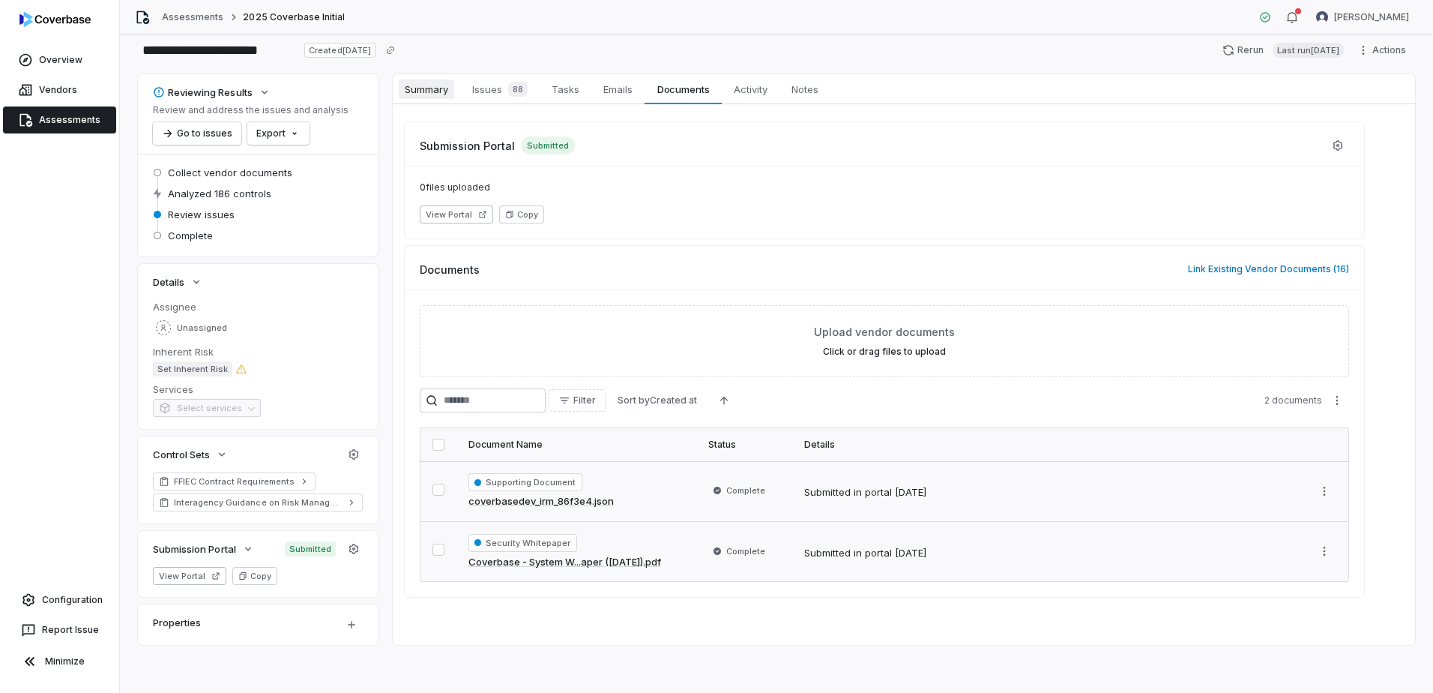
click at [425, 85] on span "Summary" at bounding box center [426, 88] width 55 height 19
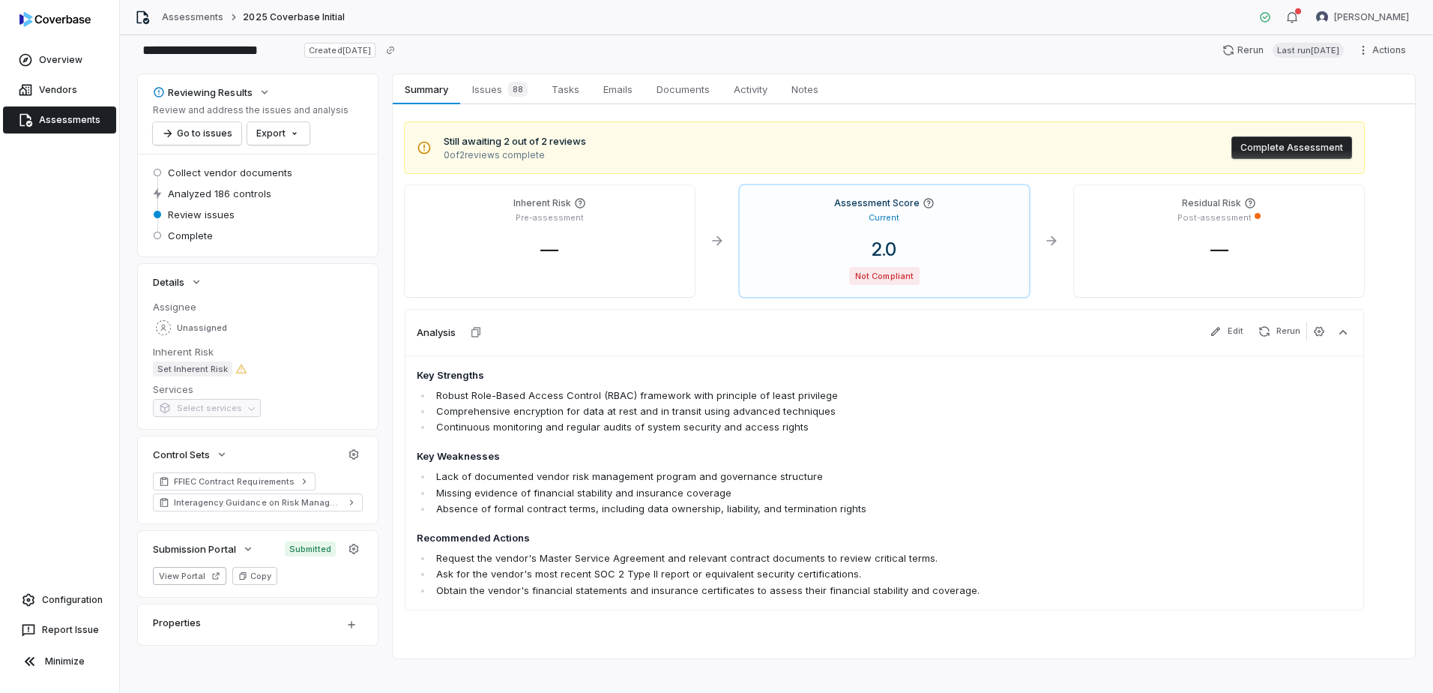
scroll to position [46, 0]
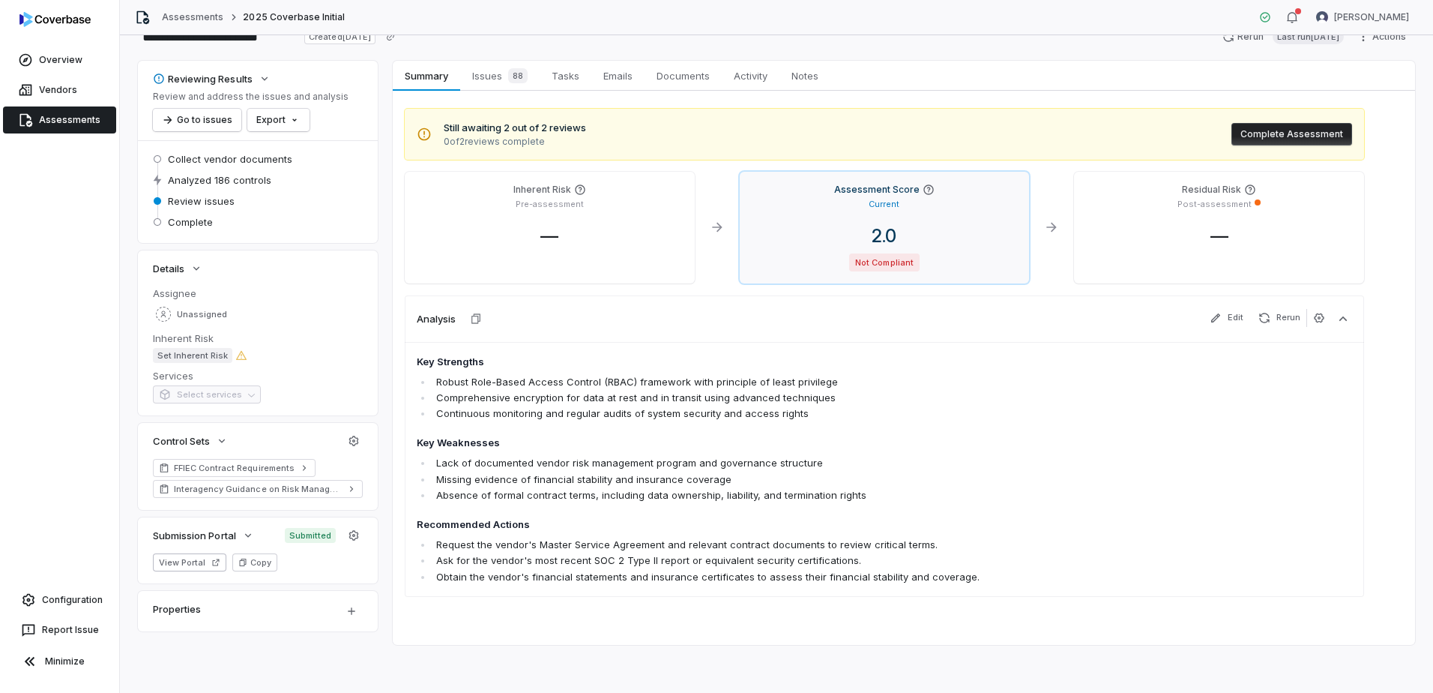
click at [871, 256] on span "Not Compliant" at bounding box center [884, 262] width 70 height 18
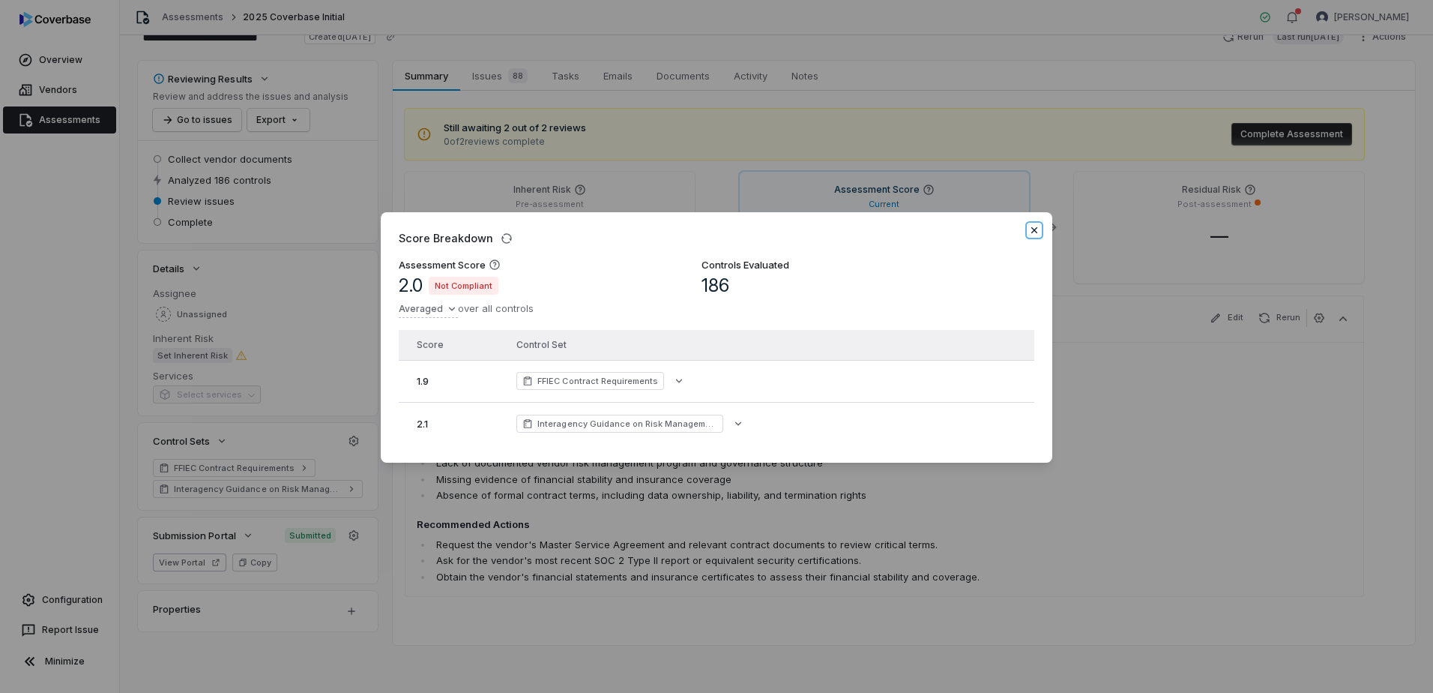
click at [1035, 227] on icon "button" at bounding box center [1034, 230] width 6 height 6
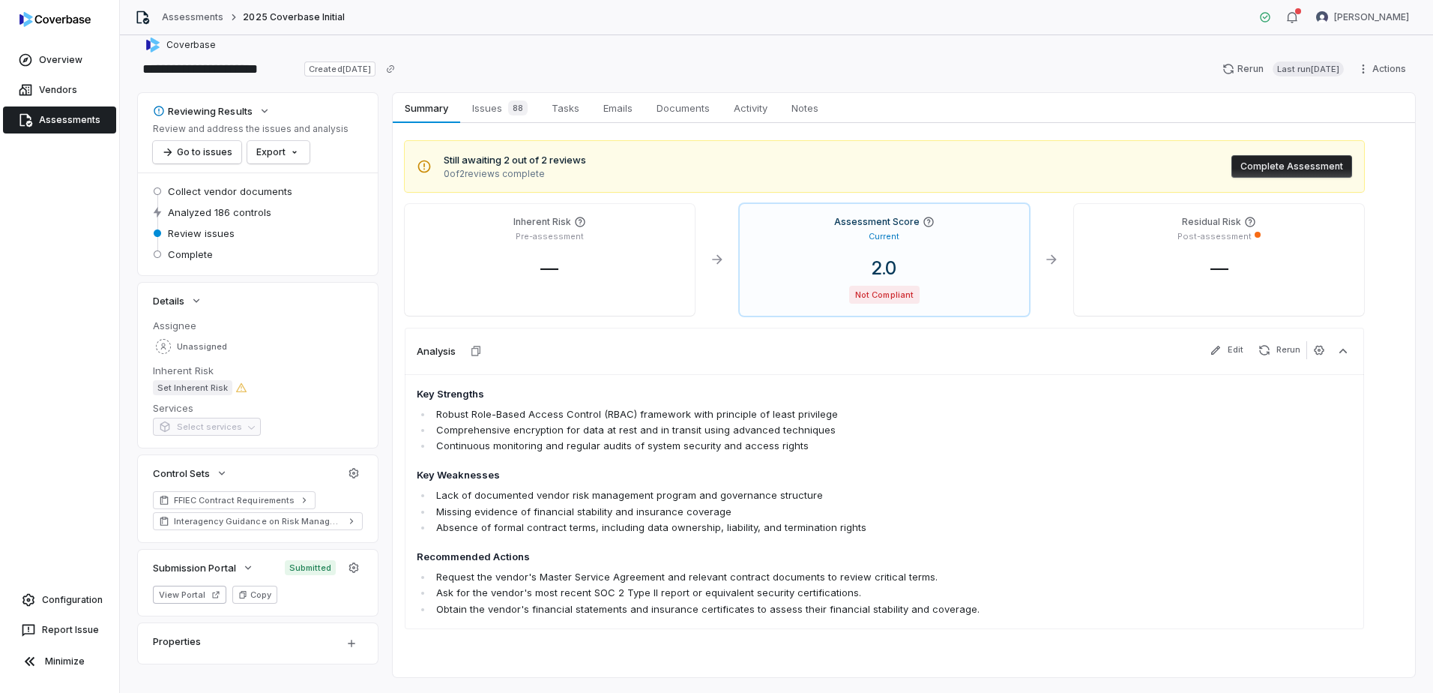
scroll to position [0, 0]
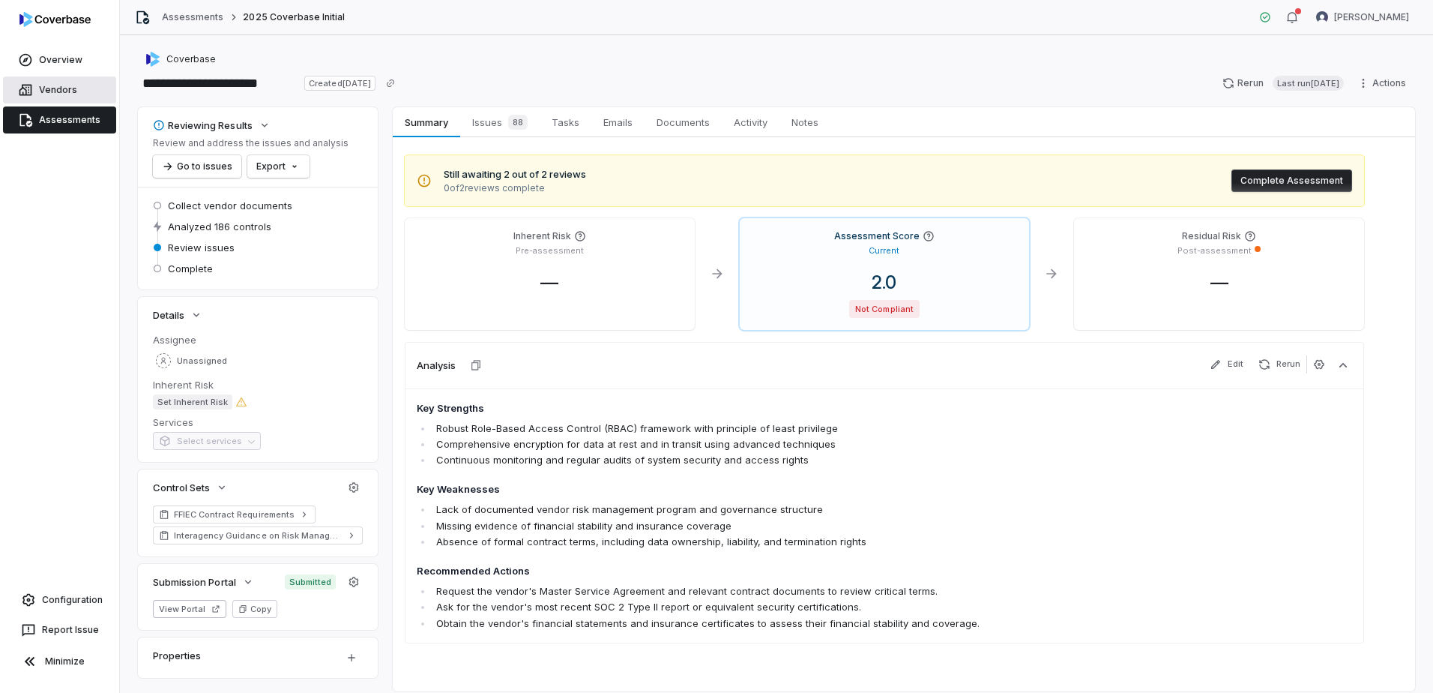
click at [49, 83] on link "Vendors" at bounding box center [59, 89] width 113 height 27
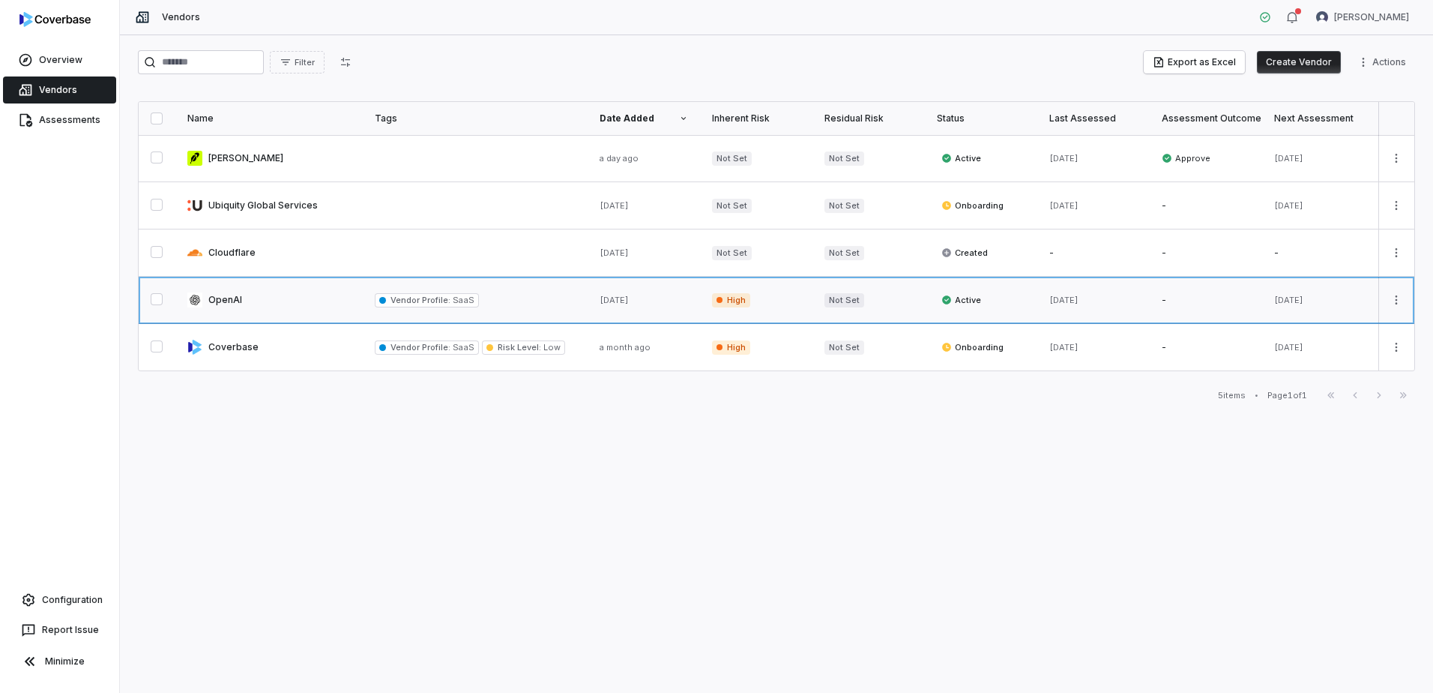
click at [218, 298] on link at bounding box center [268, 300] width 187 height 46
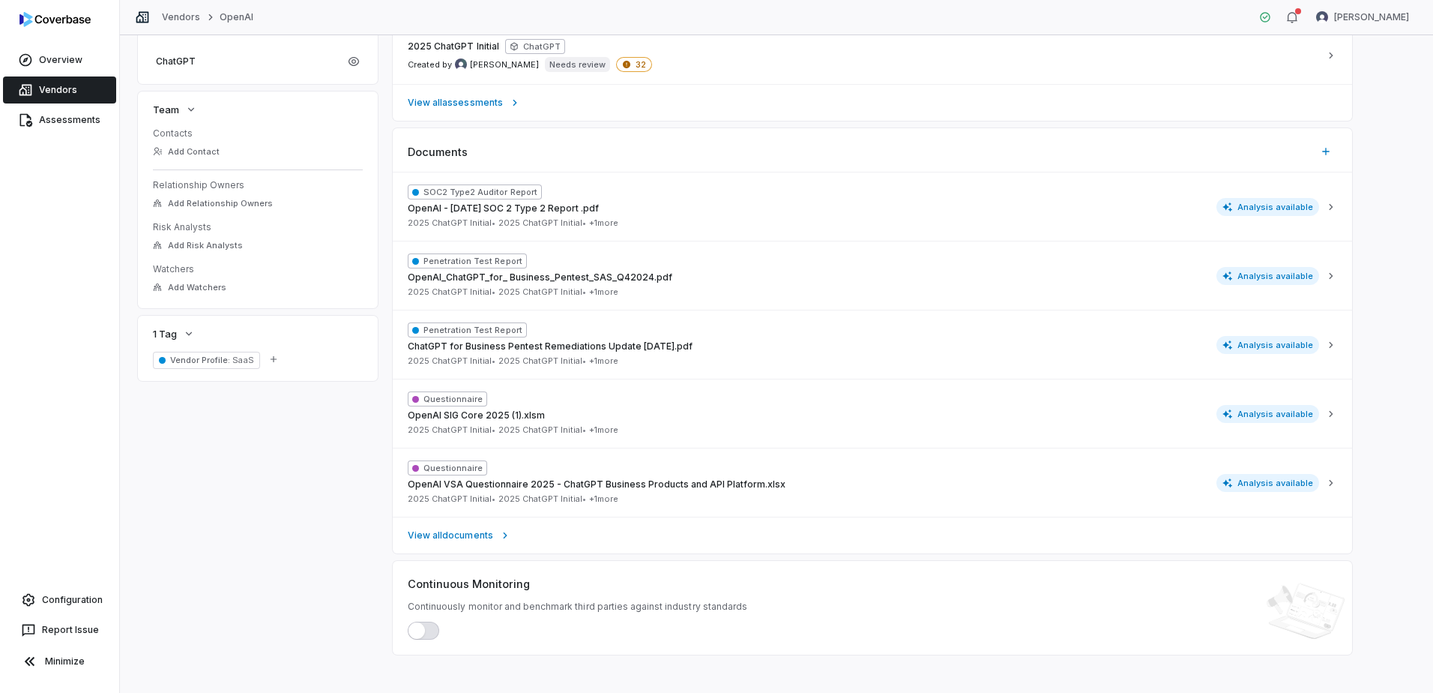
scroll to position [600, 0]
click at [445, 533] on span "View all documents" at bounding box center [450, 534] width 85 height 12
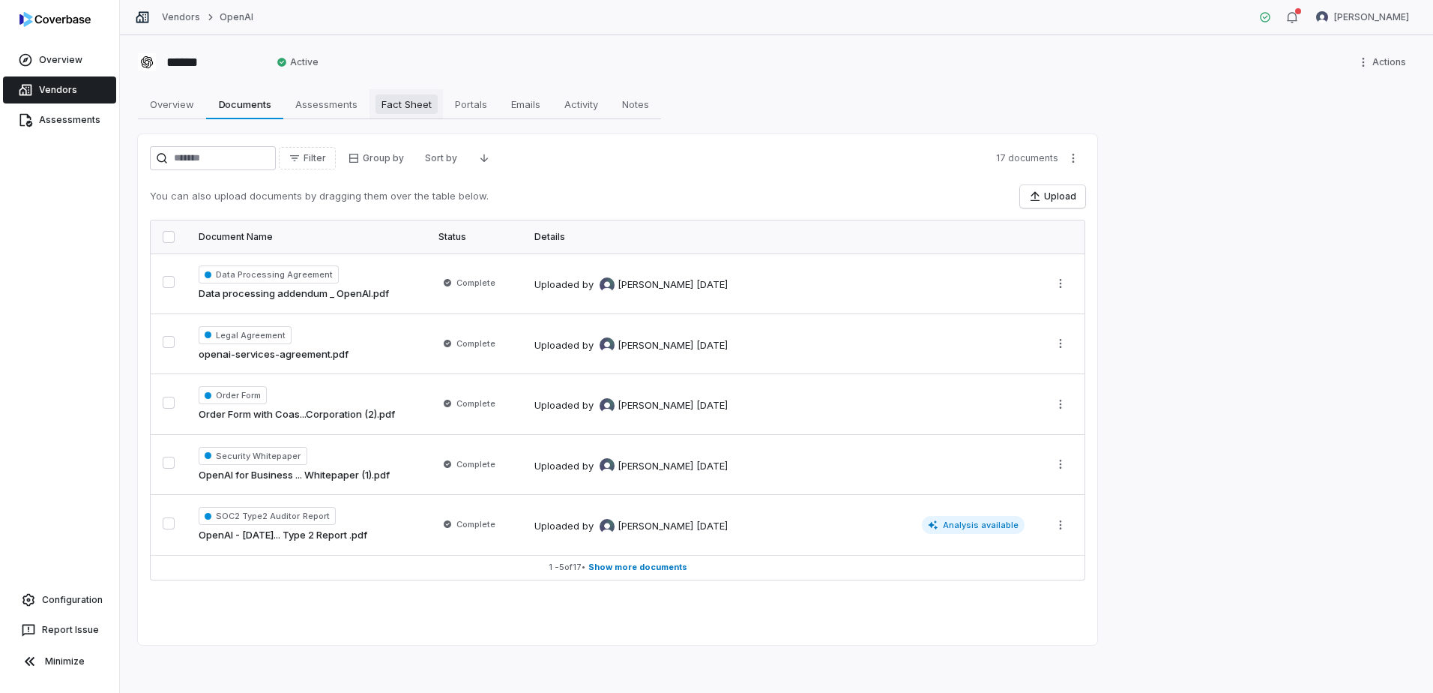
click at [394, 103] on span "Fact Sheet" at bounding box center [407, 103] width 62 height 19
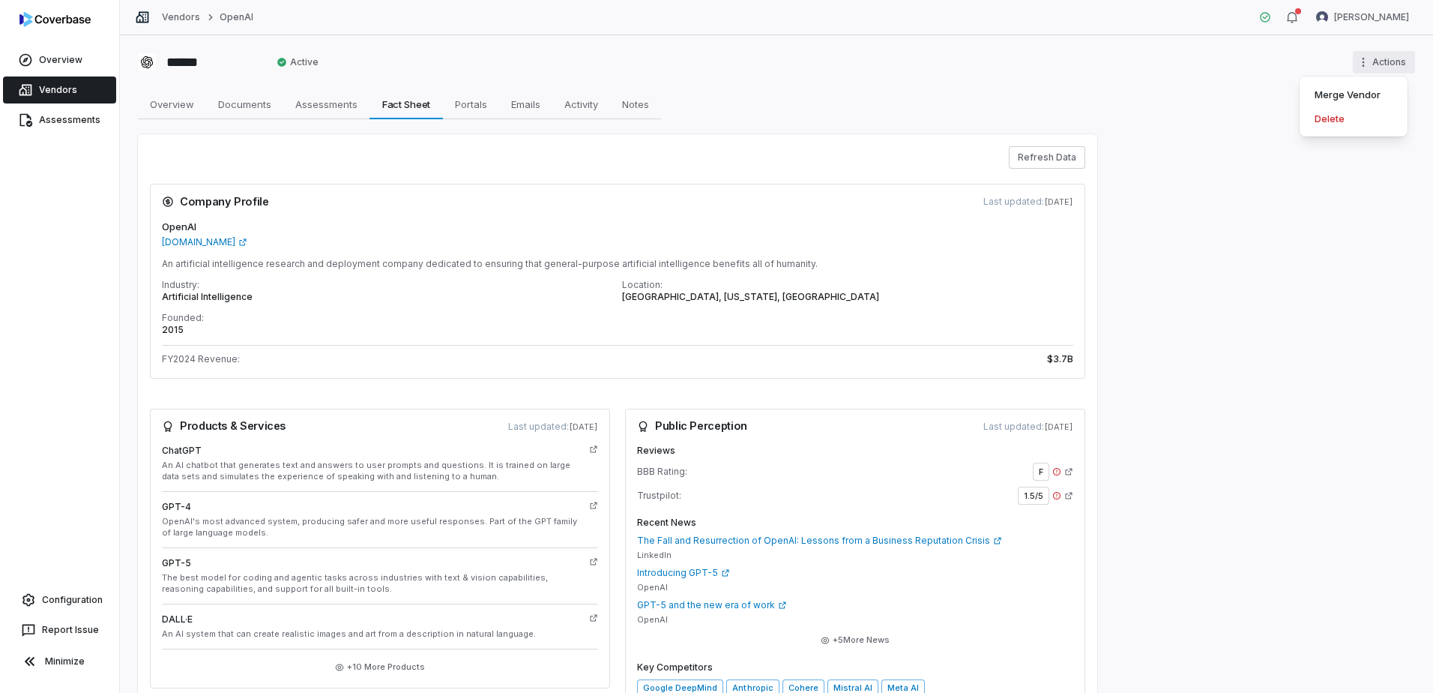
click at [1356, 64] on html "Overview Vendors Assessments Configuration Report Issue Minimize Vendors OpenAI…" at bounding box center [716, 346] width 1433 height 693
click at [737, 77] on html "Overview Vendors Assessments Configuration Report Issue Minimize Vendors OpenAI…" at bounding box center [716, 346] width 1433 height 693
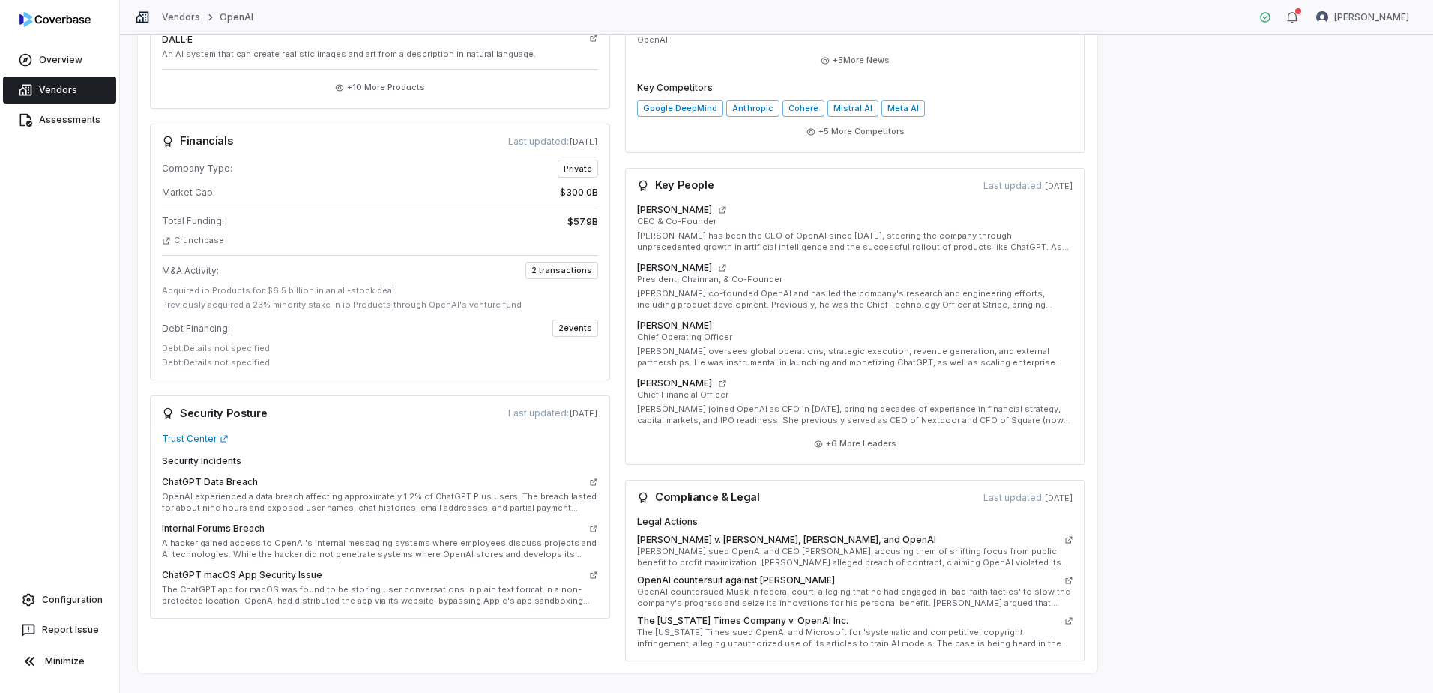
scroll to position [608, 0]
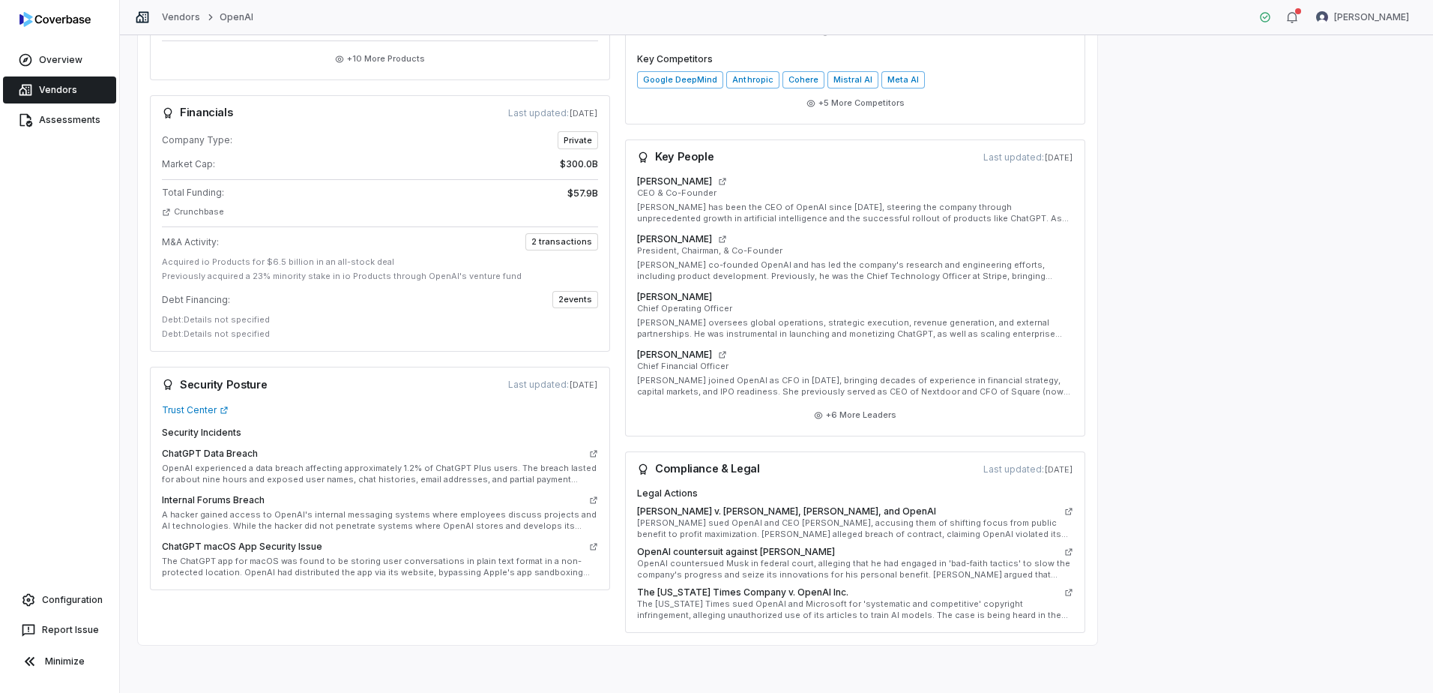
click at [1268, 318] on div "****** Active Actions Overview Overview Documents Documents Assessments Assessm…" at bounding box center [776, 363] width 1313 height 657
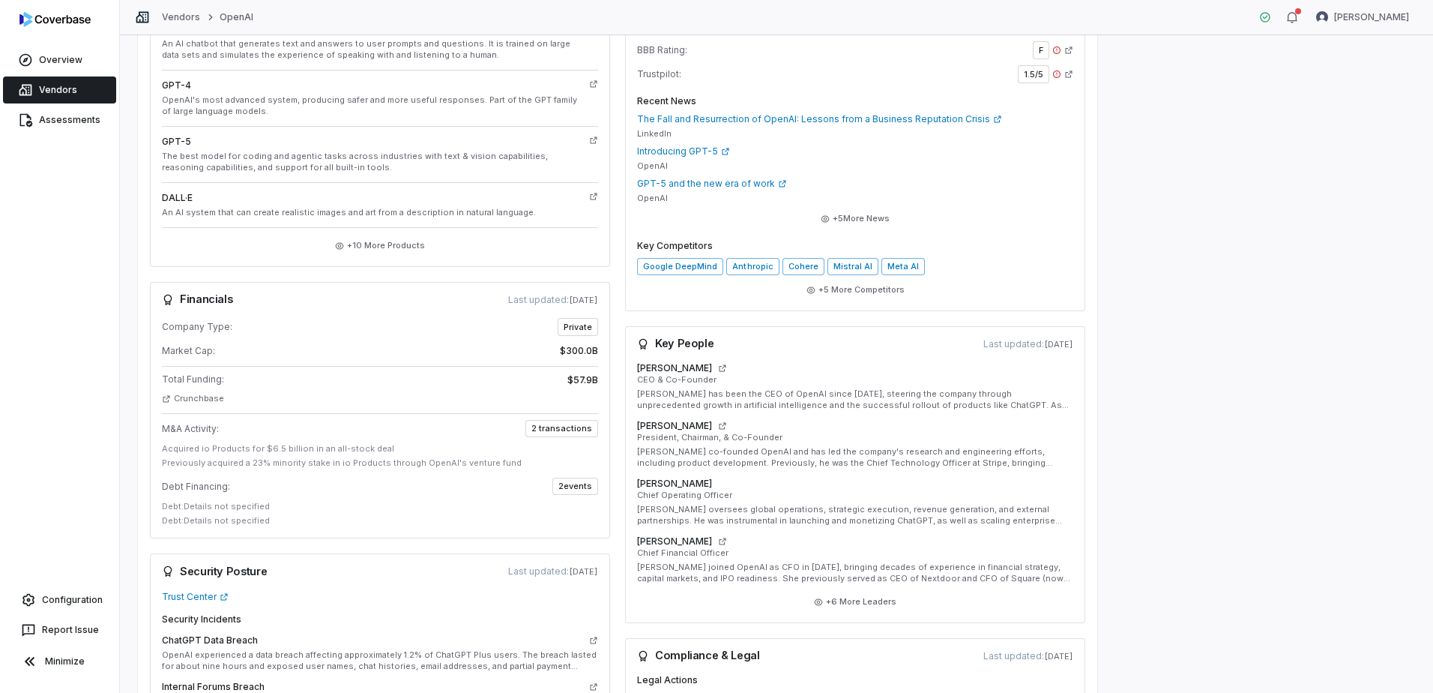
scroll to position [0, 0]
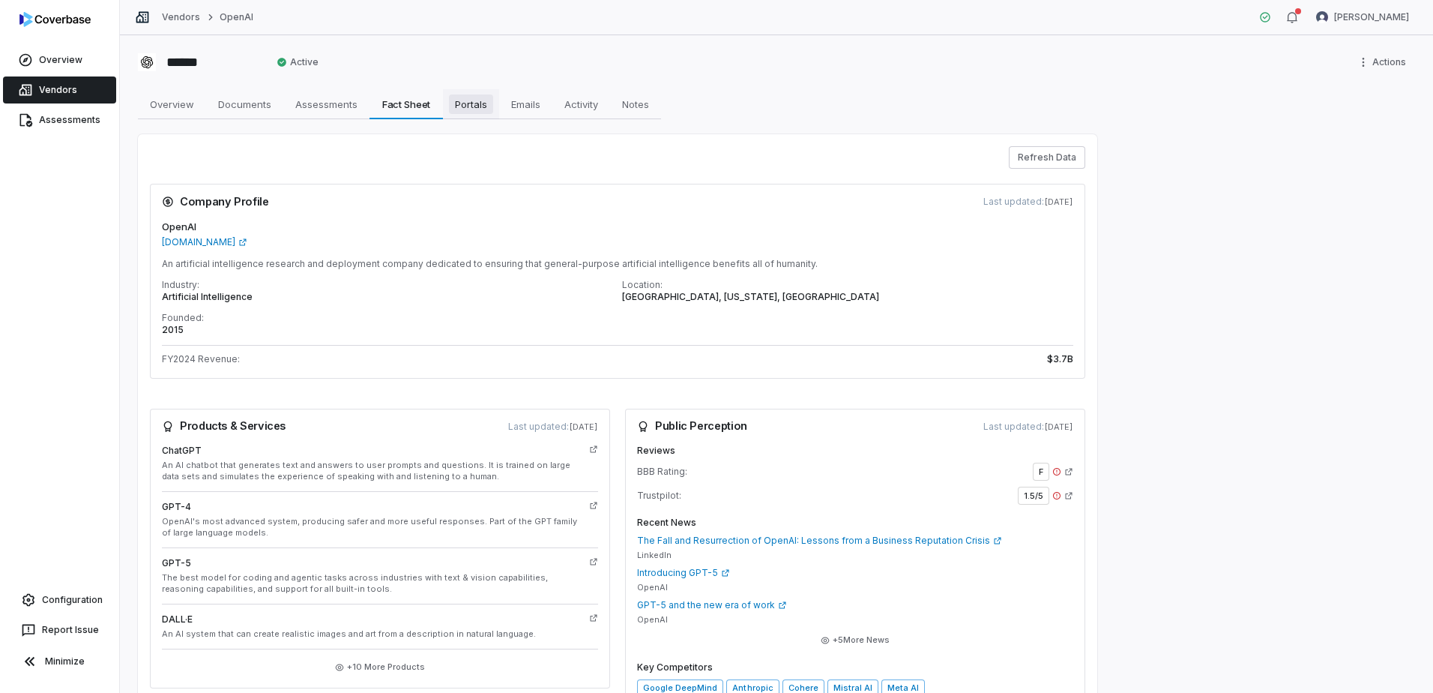
click at [481, 105] on span "Portals" at bounding box center [471, 103] width 44 height 19
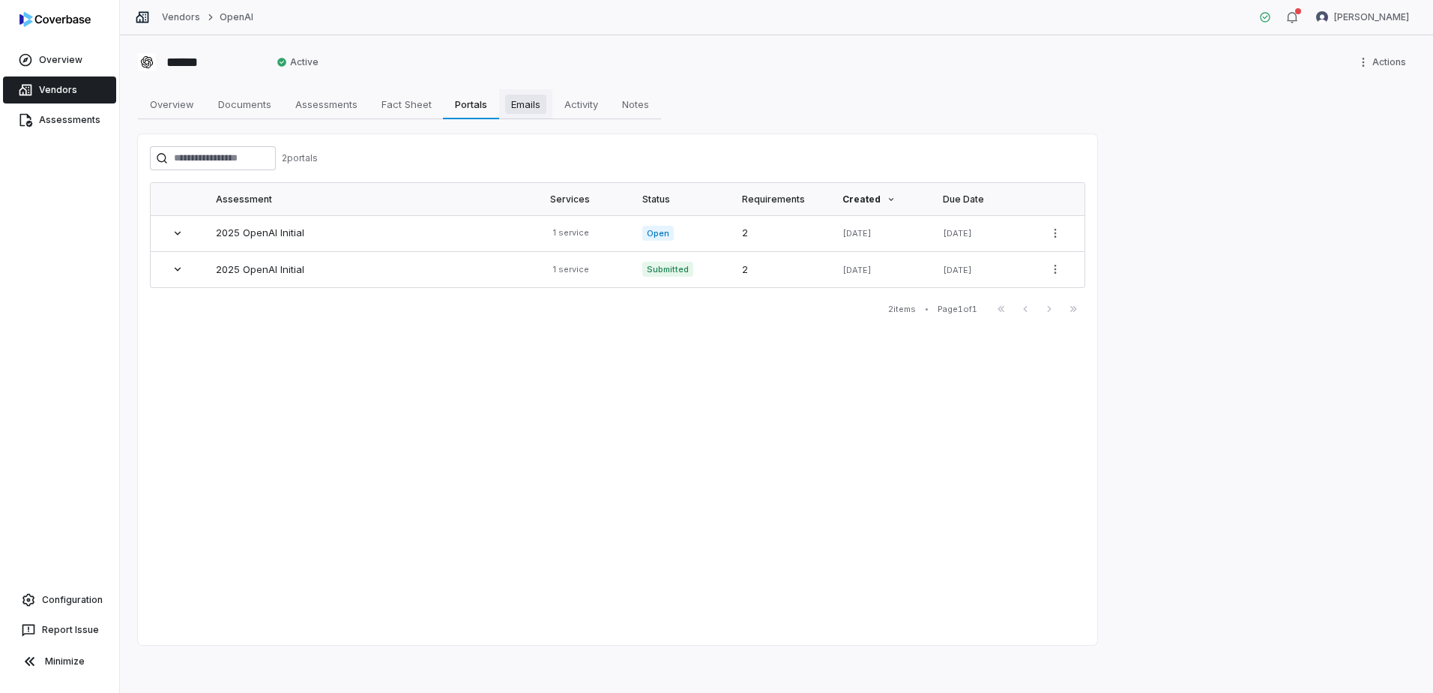
click at [540, 104] on span "Emails" at bounding box center [525, 103] width 41 height 19
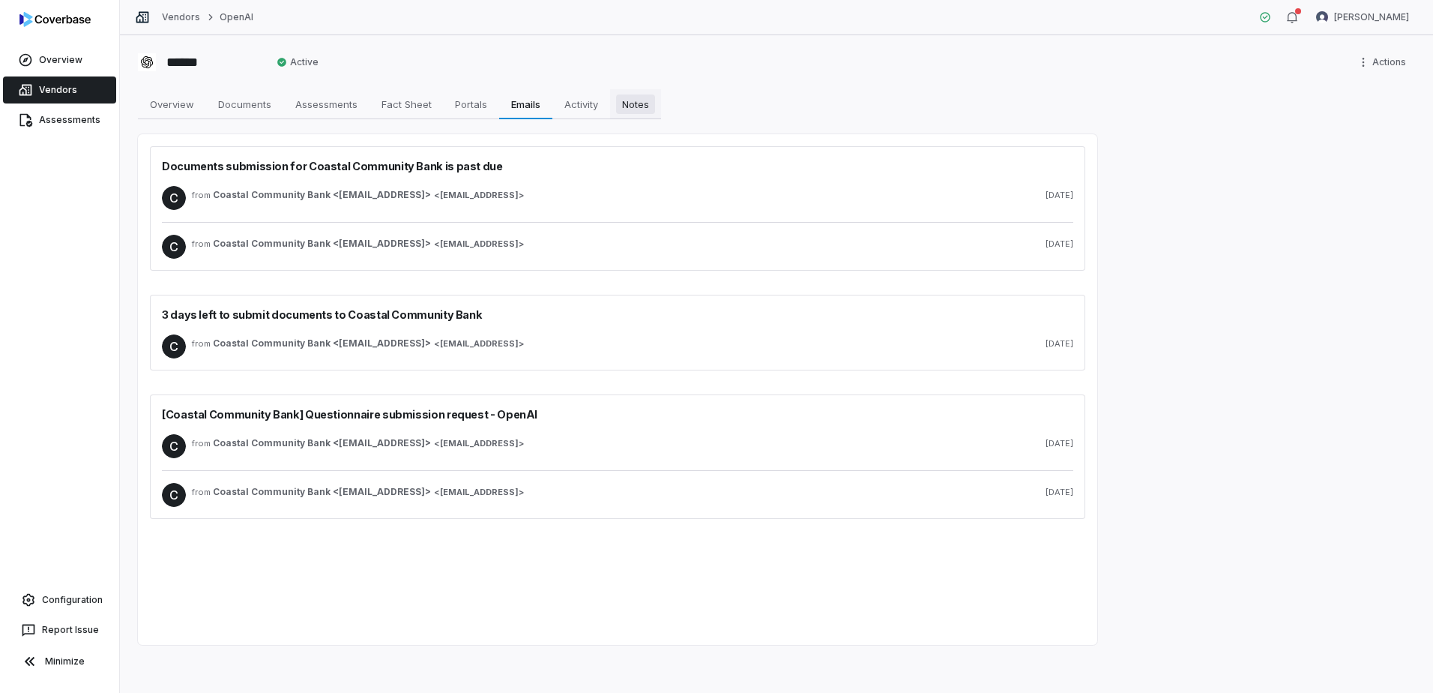
click at [634, 109] on span "Notes" at bounding box center [635, 103] width 39 height 19
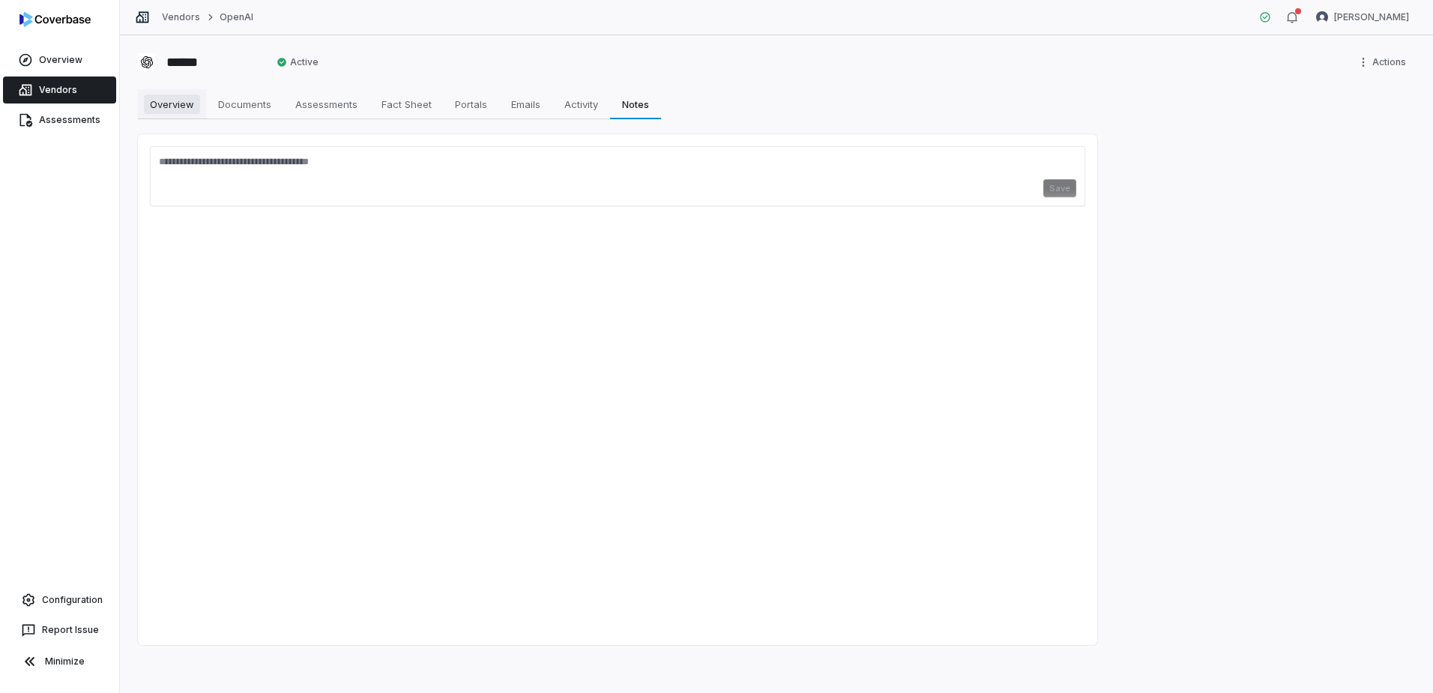
click at [158, 99] on span "Overview" at bounding box center [172, 103] width 56 height 19
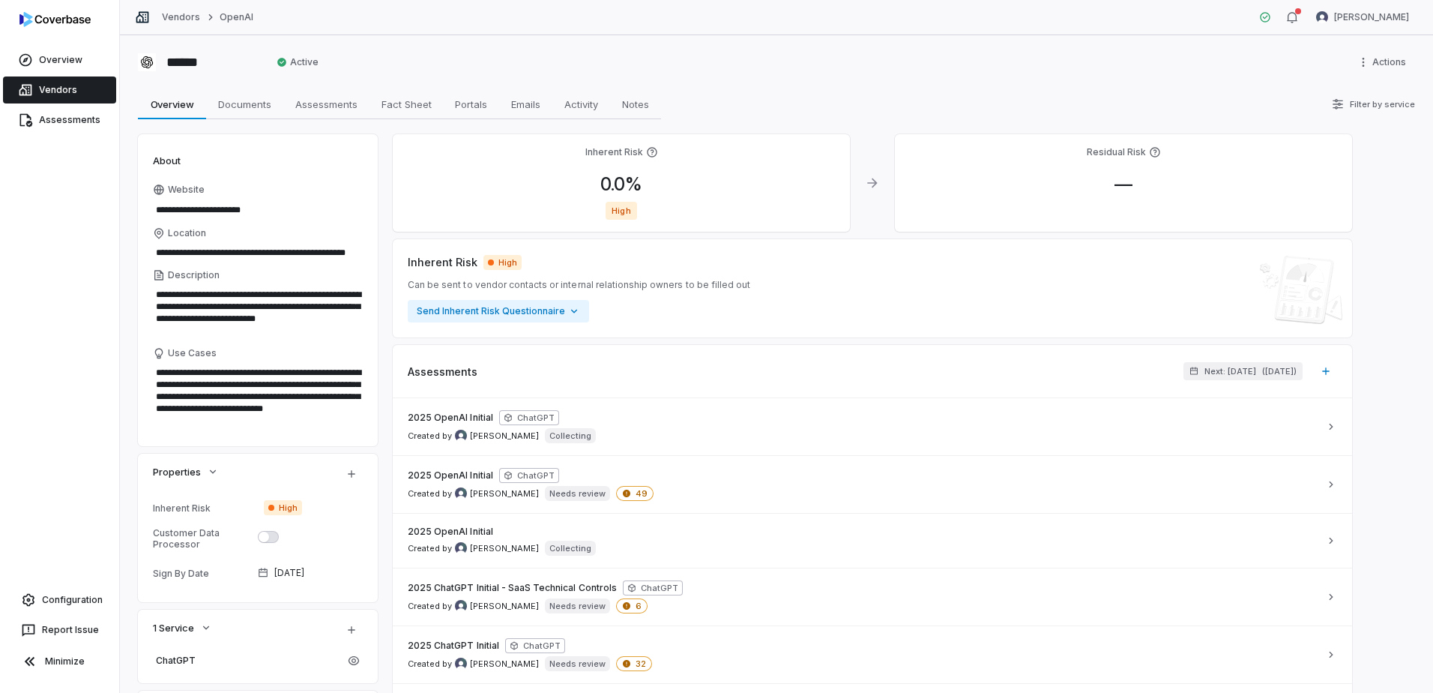
click at [1023, 64] on div "****** Active Actions" at bounding box center [776, 62] width 1277 height 24
click at [398, 106] on span "Fact Sheet" at bounding box center [407, 103] width 62 height 19
type textarea "*"
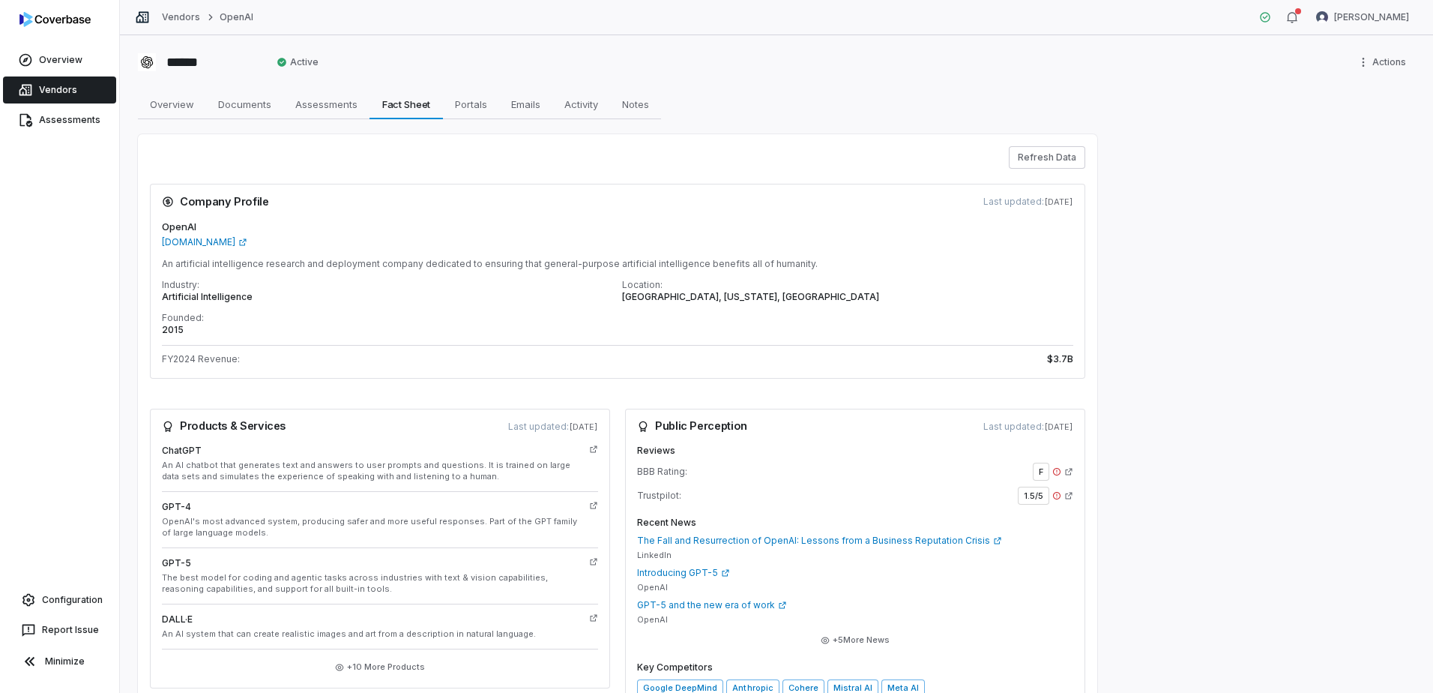
click at [1213, 169] on div "****** Active Actions Overview Overview Documents Documents Assessments Assessm…" at bounding box center [776, 363] width 1313 height 657
click at [1384, 62] on html "Overview Vendors Assessments Configuration Report Issue Minimize Vendors OpenAI…" at bounding box center [716, 346] width 1433 height 693
click at [1163, 103] on html "Overview Vendors Assessments Configuration Report Issue Minimize Vendors OpenAI…" at bounding box center [716, 346] width 1433 height 693
click at [1348, 16] on html "Overview Vendors Assessments Configuration Report Issue Minimize Vendors OpenAI…" at bounding box center [716, 346] width 1433 height 693
click at [1337, 143] on div "Log out" at bounding box center [1355, 138] width 115 height 24
